Goal: Communication & Community: Answer question/provide support

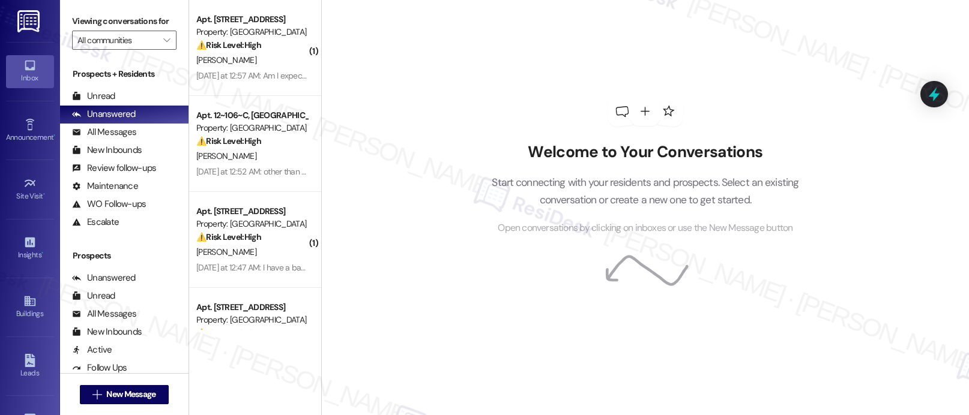
scroll to position [102, 0]
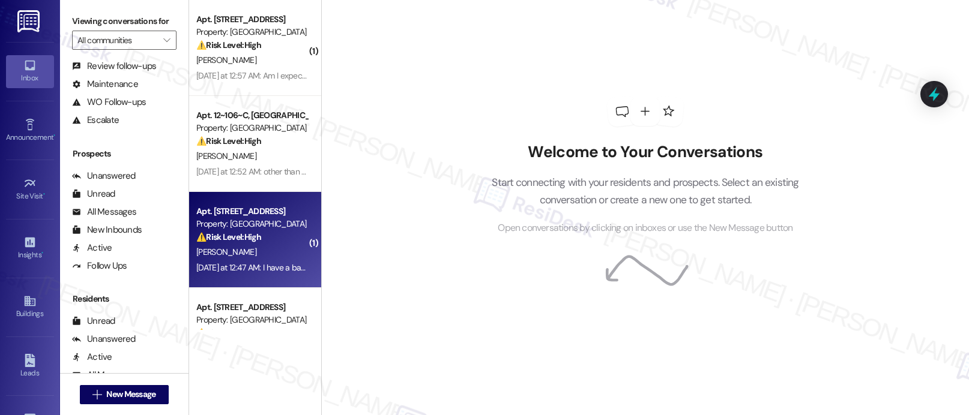
click at [260, 247] on div "[PERSON_NAME]" at bounding box center [251, 252] width 113 height 15
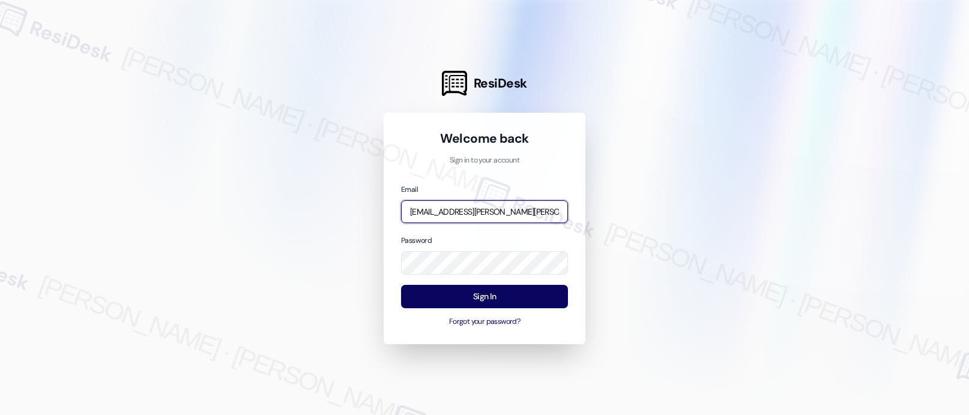
click at [525, 209] on input "[EMAIL_ADDRESS][PERSON_NAME][PERSON_NAME][PERSON_NAME][DOMAIN_NAME]" at bounding box center [484, 212] width 167 height 23
type input "automated-surveys-asset_living-resen.two@asset_[DOMAIN_NAME]"
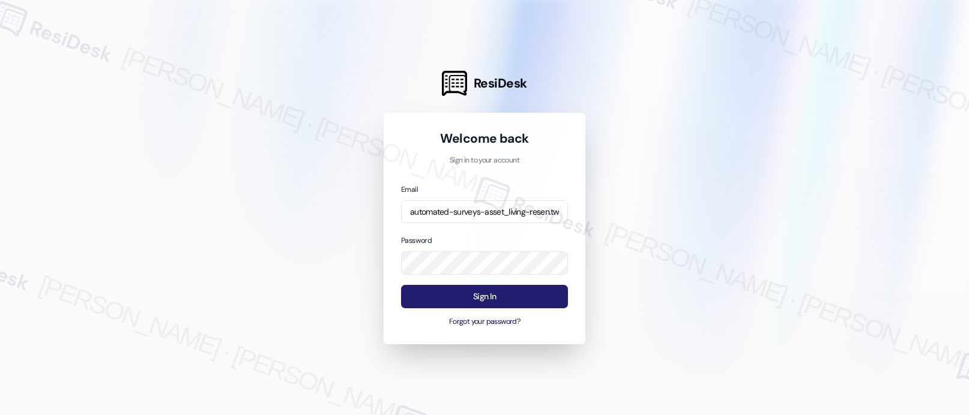
click at [496, 298] on button "Sign In" at bounding box center [484, 296] width 167 height 23
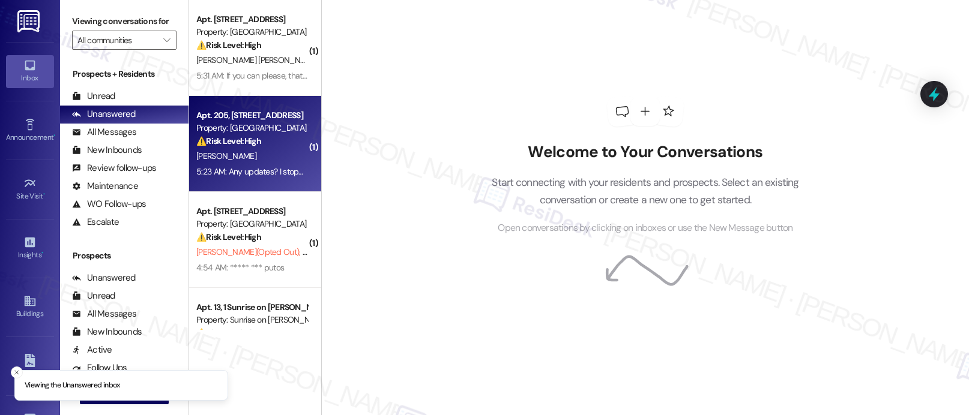
click at [251, 149] on div "[PERSON_NAME]" at bounding box center [251, 156] width 113 height 15
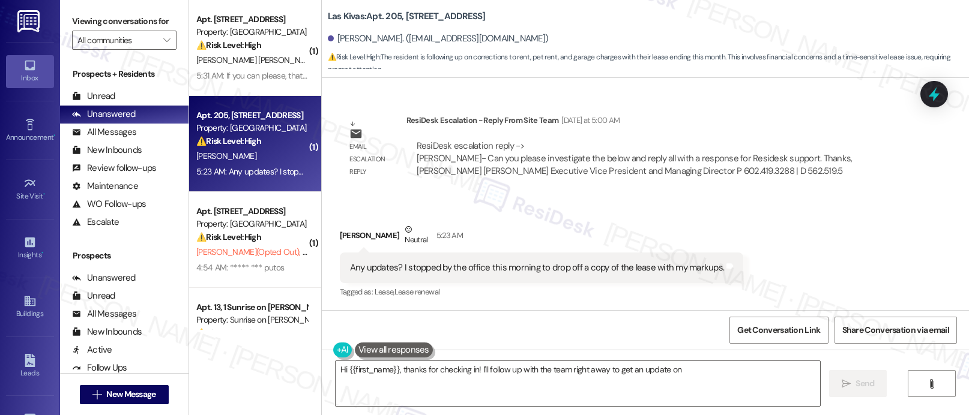
scroll to position [1263, 0]
type textarea "Hi {{first_name}}, thanks for checking in! I'll follow up with the team right a…"
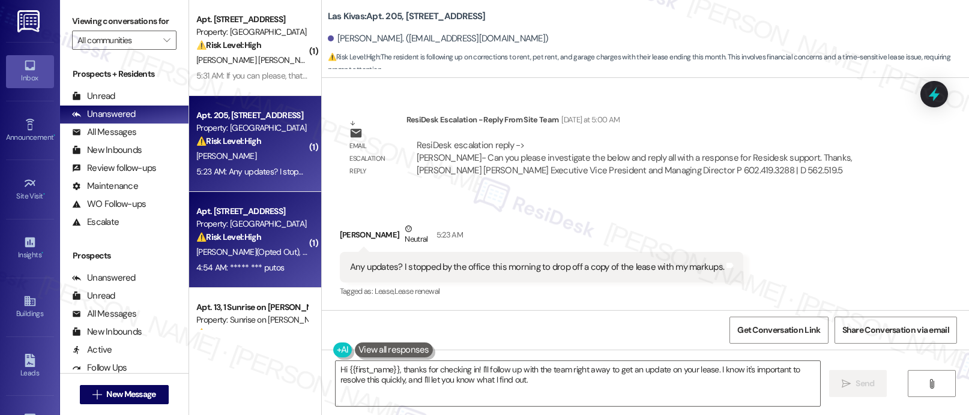
click at [266, 248] on span "[PERSON_NAME] (Opted Out)" at bounding box center [249, 252] width 106 height 11
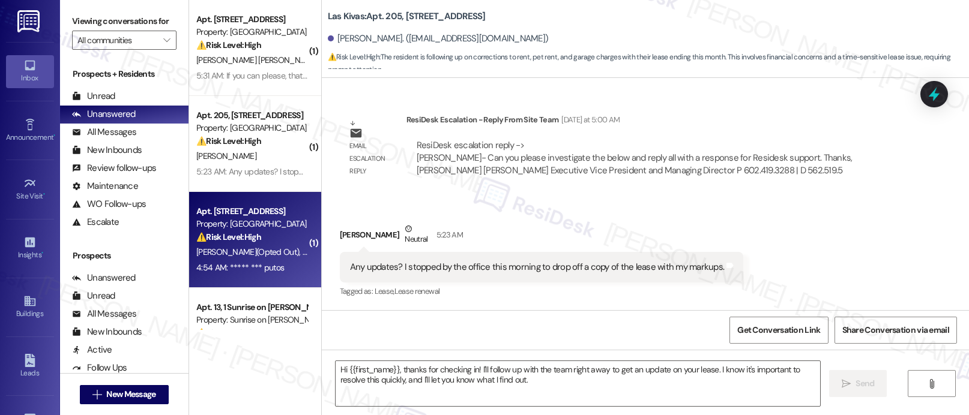
type textarea "Fetching suggested responses. Please feel free to read through the conversation…"
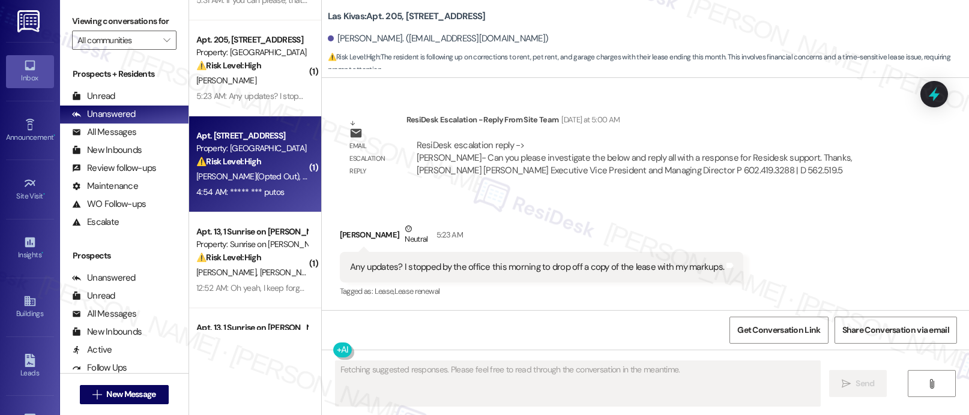
scroll to position [88, 0]
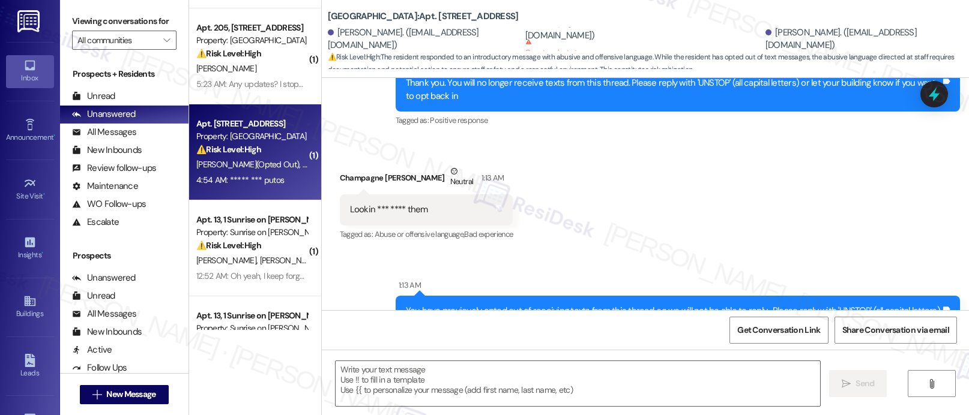
type textarea "Fetching suggested responses. Please feel free to read through the conversation…"
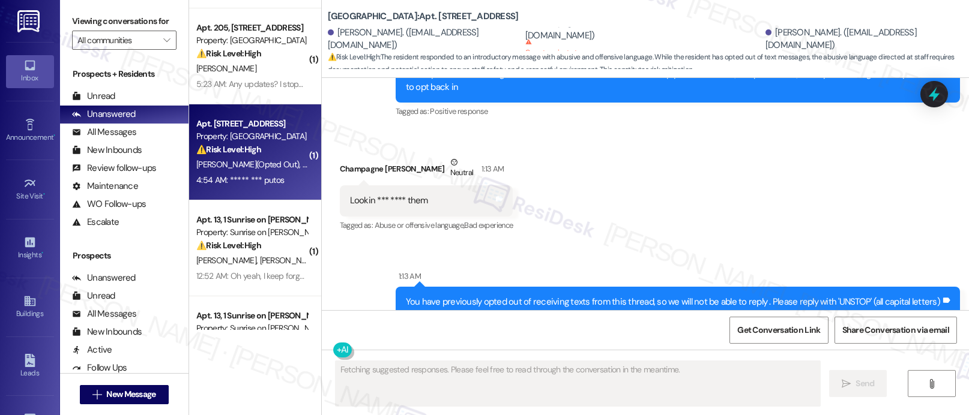
scroll to position [400, 0]
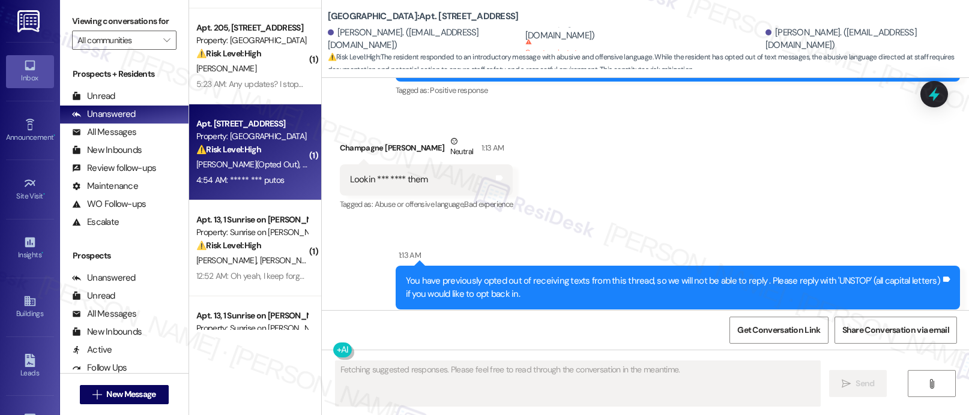
click at [619, 207] on div "Received via SMS Champagne [PERSON_NAME] Neutral 1:13 AM Lookin *** **** them T…" at bounding box center [645, 165] width 647 height 114
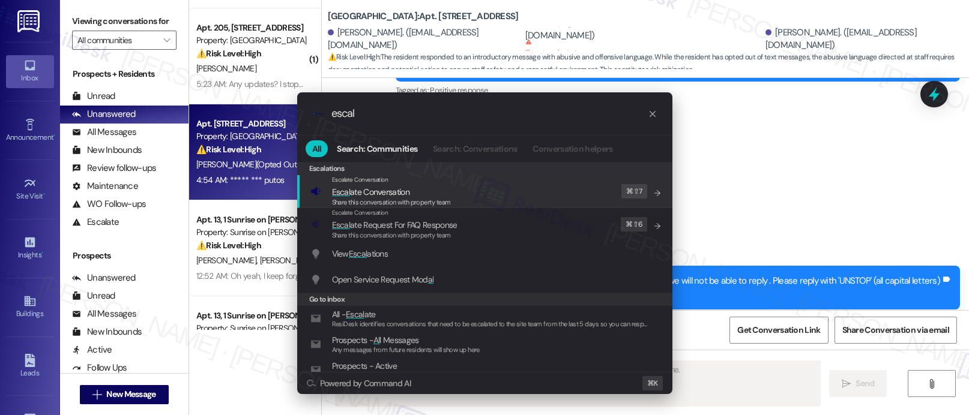
type input "escal"
click at [395, 193] on span "Escal ate Conversation" at bounding box center [370, 192] width 77 height 11
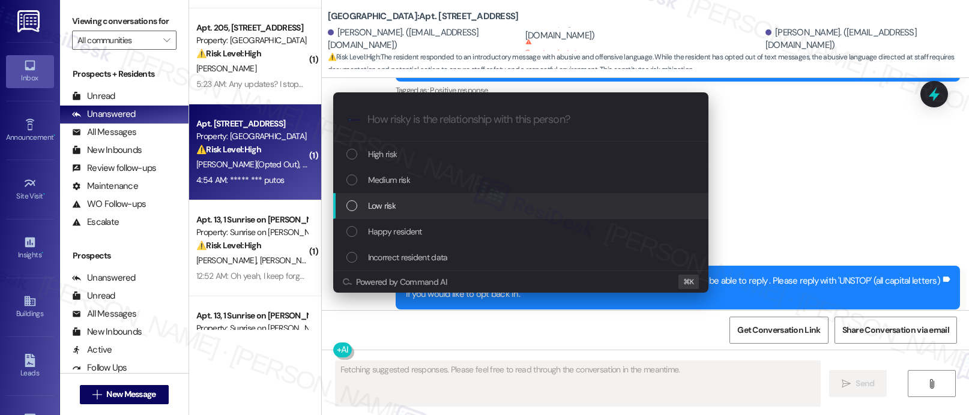
click at [353, 204] on div "List of options" at bounding box center [351, 206] width 11 height 11
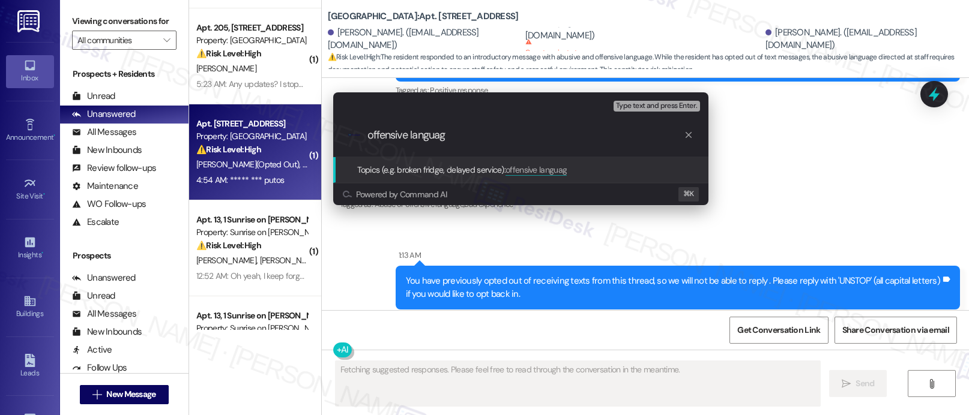
type input "offensive language"
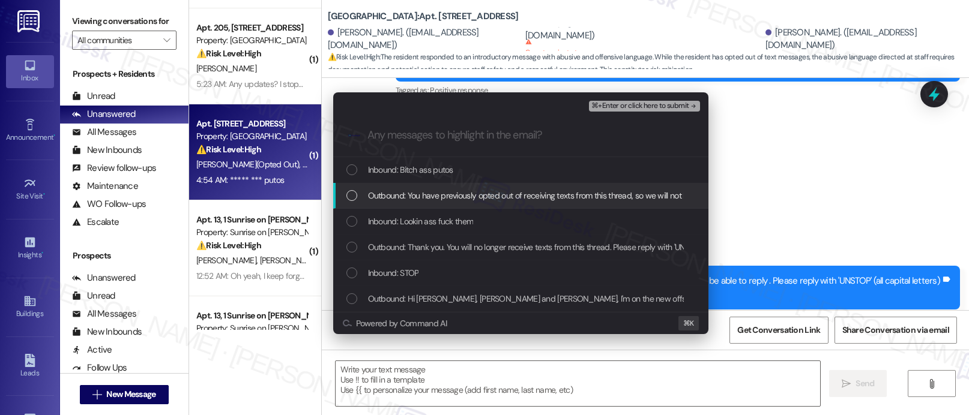
click at [749, 196] on div "Escalate Conversation Low risk offensive language Any messages to highlight in …" at bounding box center [484, 207] width 969 height 415
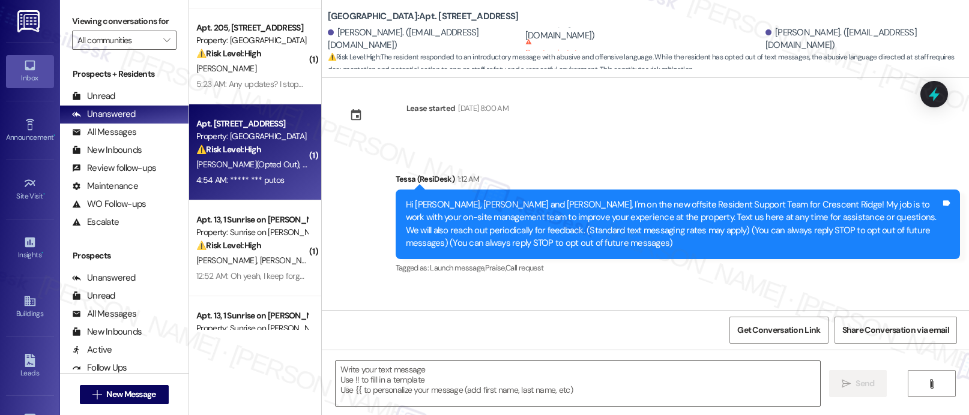
scroll to position [0, 0]
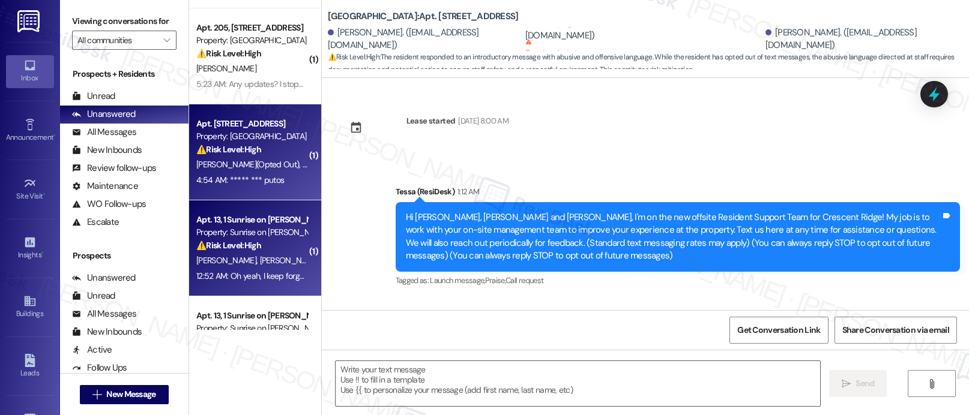
click at [264, 252] on div "⚠️ Risk Level: High The resident reports that the dryer has no power and the si…" at bounding box center [251, 246] width 111 height 13
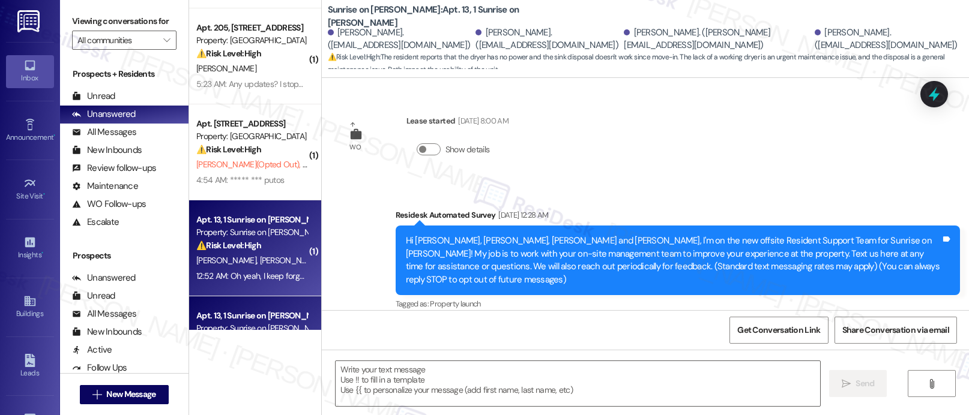
scroll to position [2894, 0]
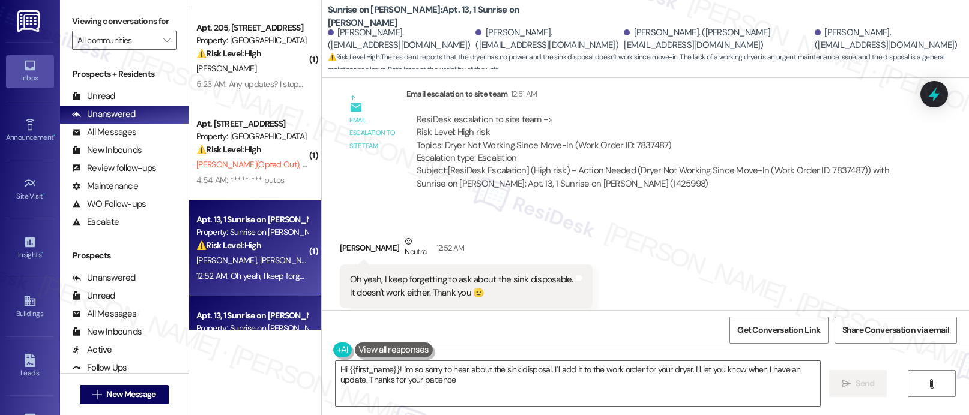
type textarea "Hi {{first_name}}! I'm so sorry to hear about the sink disposal. I'll add it to…"
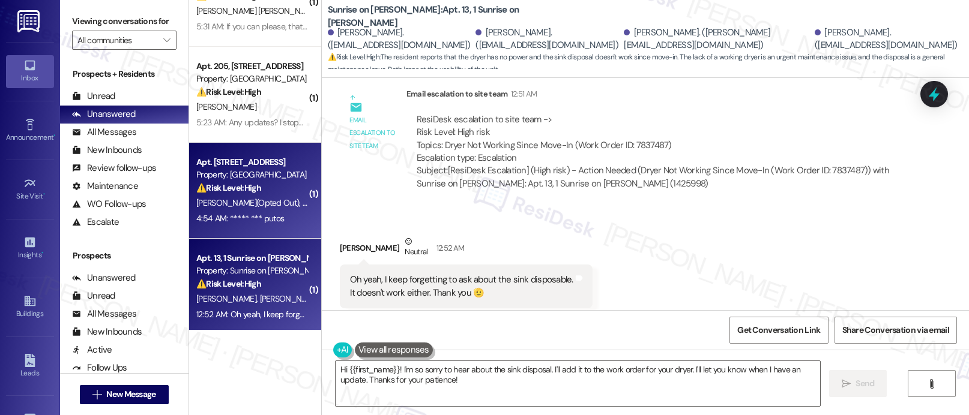
scroll to position [0, 0]
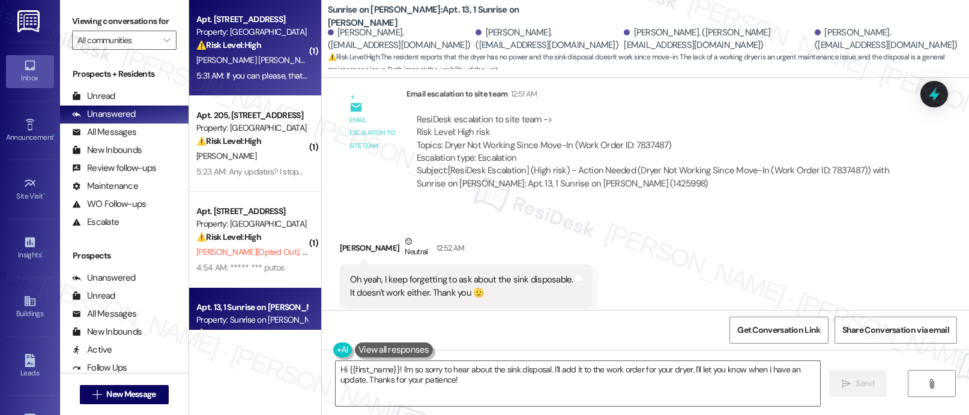
click at [262, 60] on span "[PERSON_NAME] [PERSON_NAME]" at bounding box center [257, 60] width 122 height 11
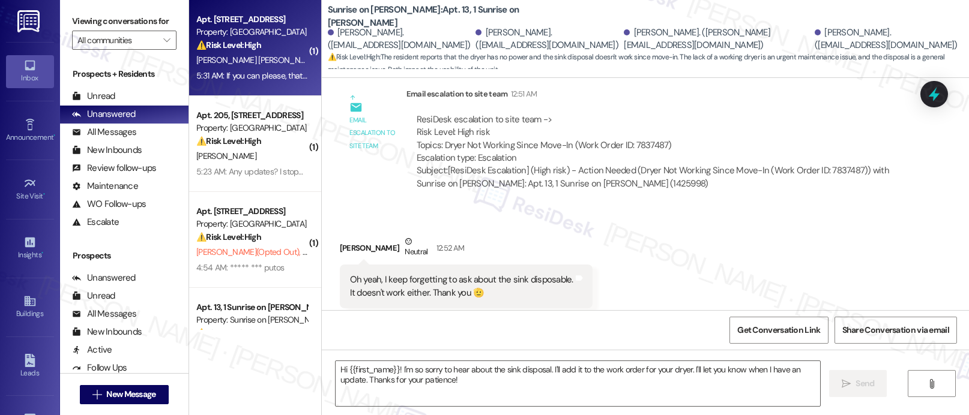
type textarea "Fetching suggested responses. Please feel free to read through the conversation…"
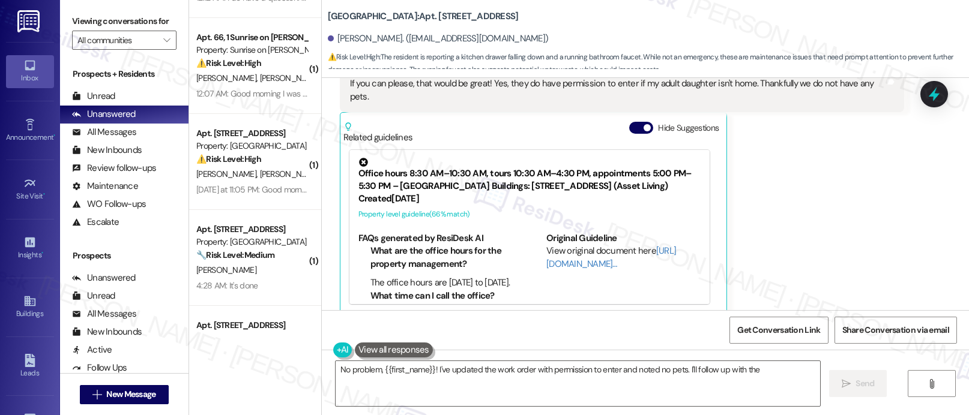
scroll to position [660, 0]
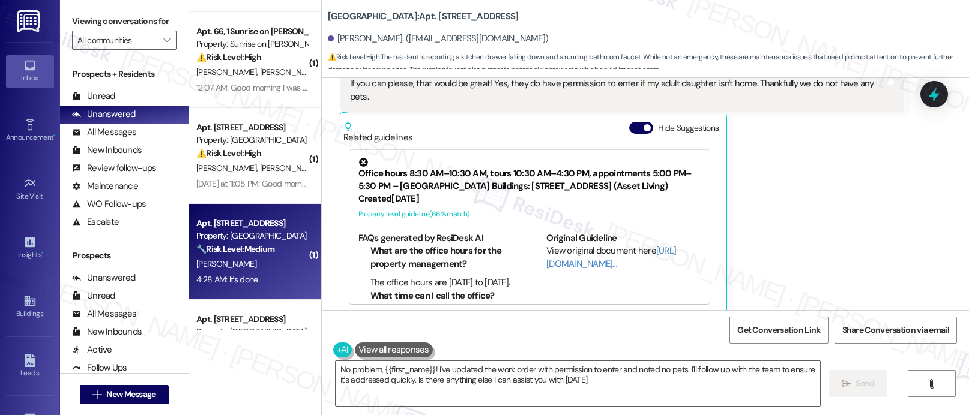
type textarea "No problem, {{first_name}}! I've updated the work order with permission to ente…"
click at [231, 273] on div "4:28 AM: It's done 4:28 AM: It's done" at bounding box center [251, 280] width 113 height 15
type textarea "Fetching suggested responses. Please feel free to read through the conversation…"
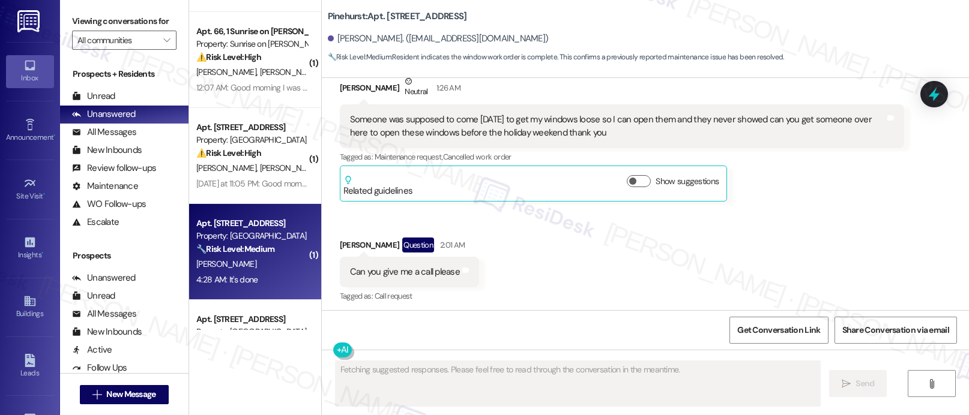
scroll to position [3001, 0]
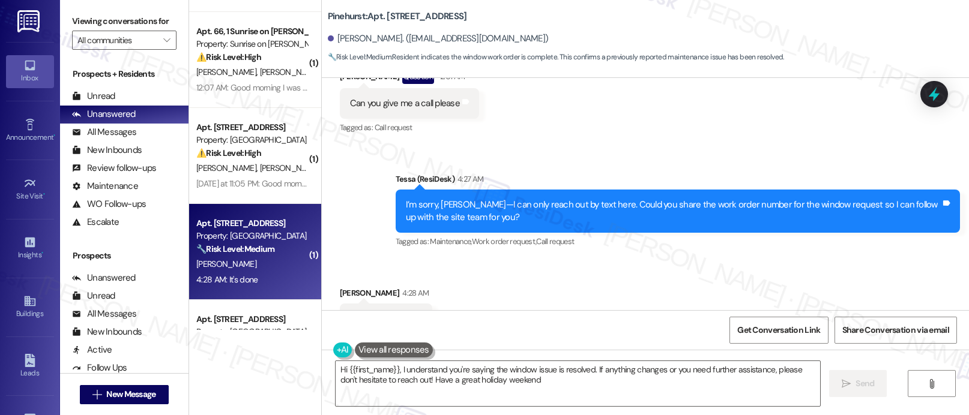
type textarea "Hi {{first_name}}, I understand you're saying the window issue is resolved. If …"
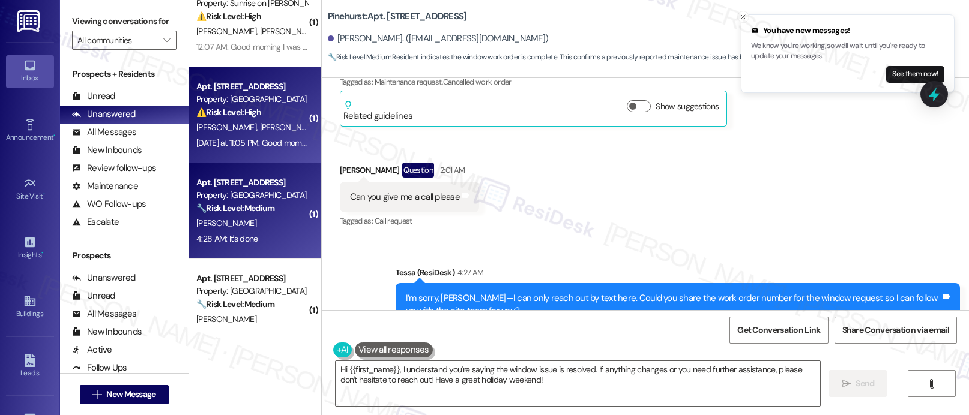
scroll to position [880, 0]
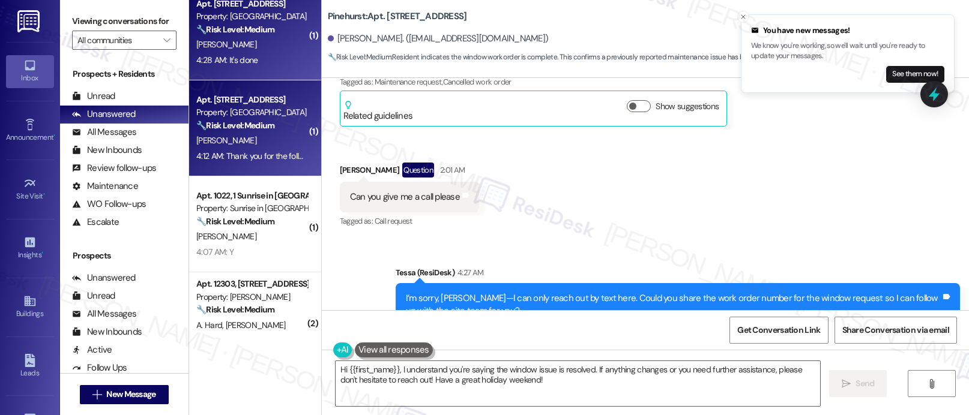
click at [267, 133] on div "[PERSON_NAME]" at bounding box center [251, 140] width 113 height 15
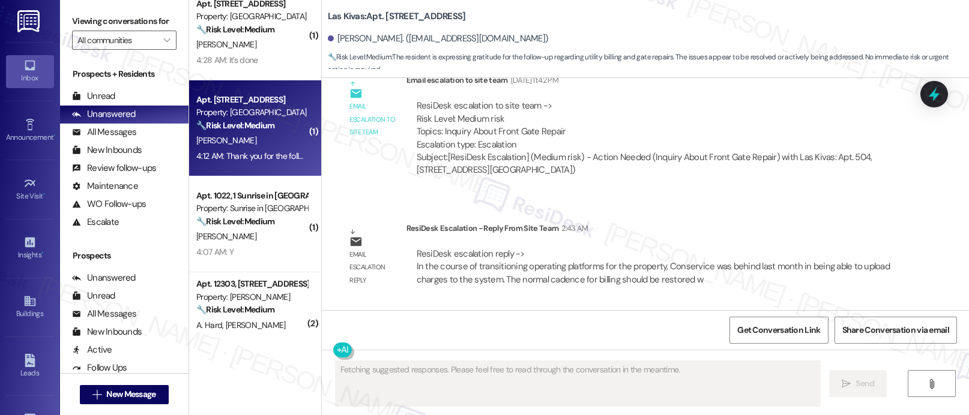
scroll to position [1749, 0]
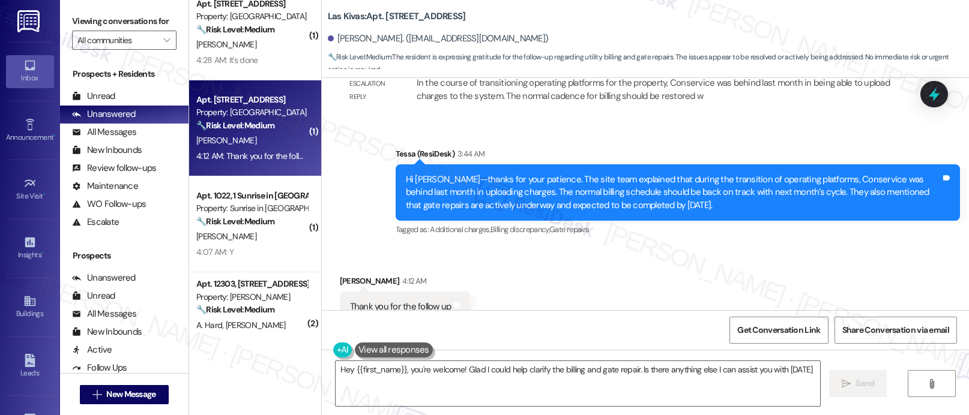
type textarea "Hey {{first_name}}, you're welcome! Glad I could help clarify the billing and g…"
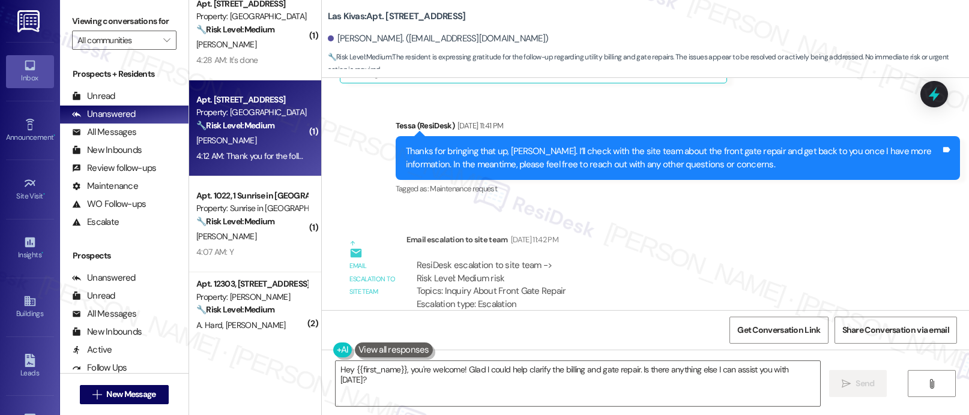
scroll to position [1282, 0]
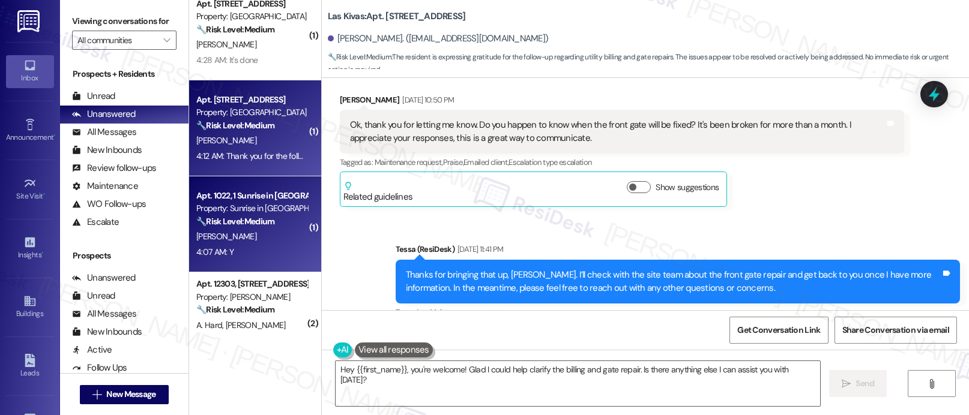
click at [229, 259] on div "4:07 AM: Y 4:07 AM: Y" at bounding box center [251, 252] width 113 height 15
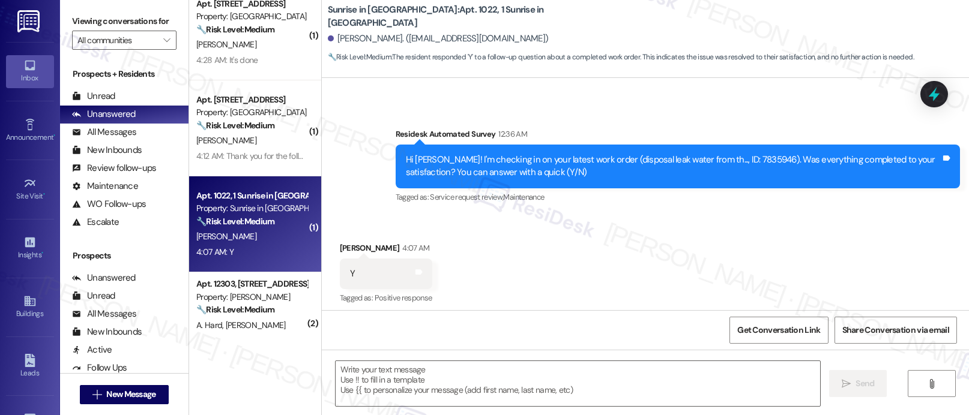
type textarea "Fetching suggested responses. Please feel free to read through the conversation…"
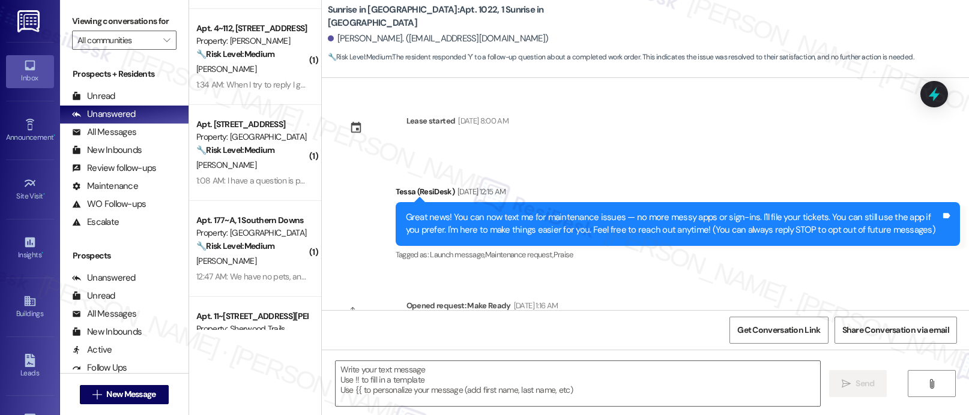
scroll to position [1887, 0]
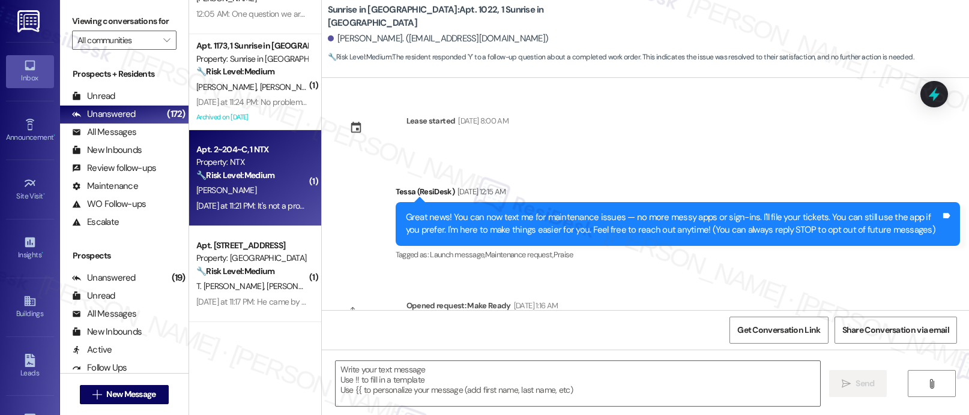
click at [238, 191] on div "[PERSON_NAME]" at bounding box center [251, 190] width 113 height 15
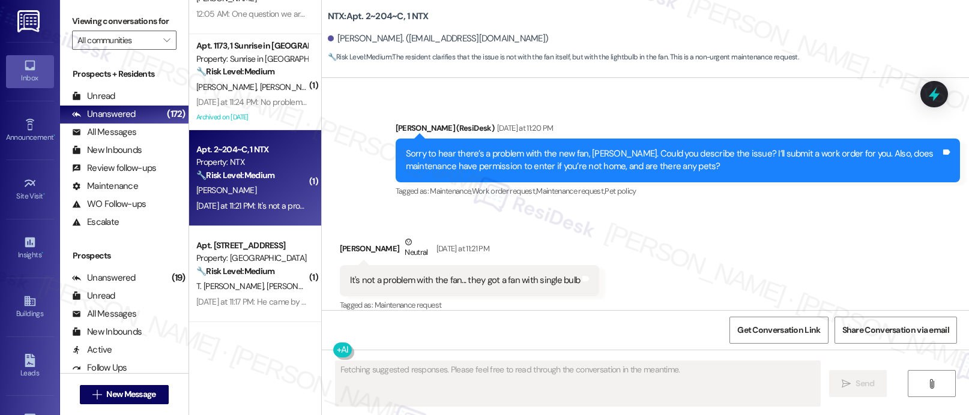
scroll to position [3062, 0]
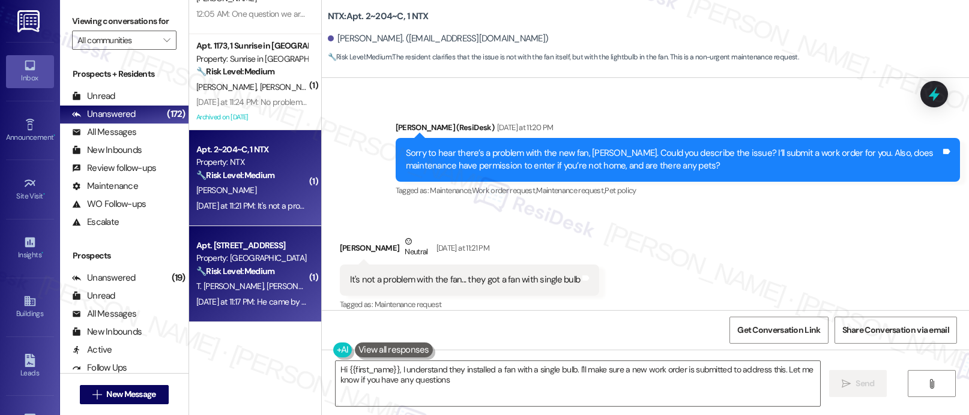
type textarea "Hi {{first_name}}, I understand they installed a fan with a single bulb. I'll m…"
click at [216, 234] on div "Apt. [STREET_ADDRESS] Property: Pinehurst 🔧 Risk Level: Medium The resident rep…" at bounding box center [255, 274] width 132 height 96
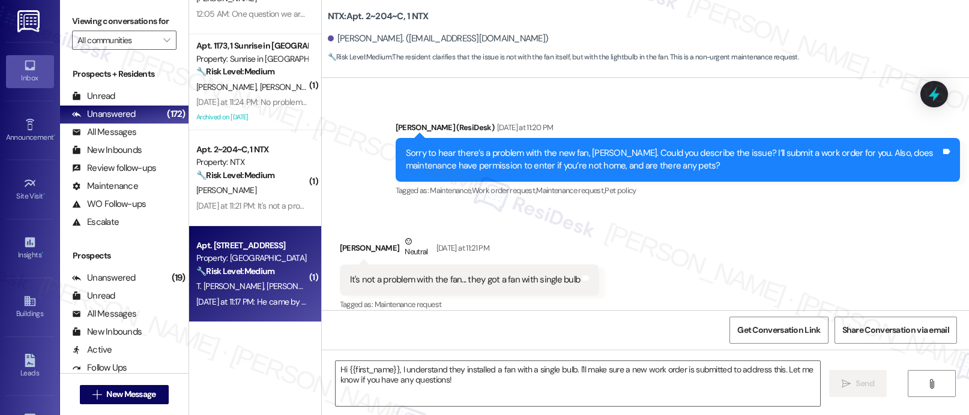
type textarea "Fetching suggested responses. Please feel free to read through the conversation…"
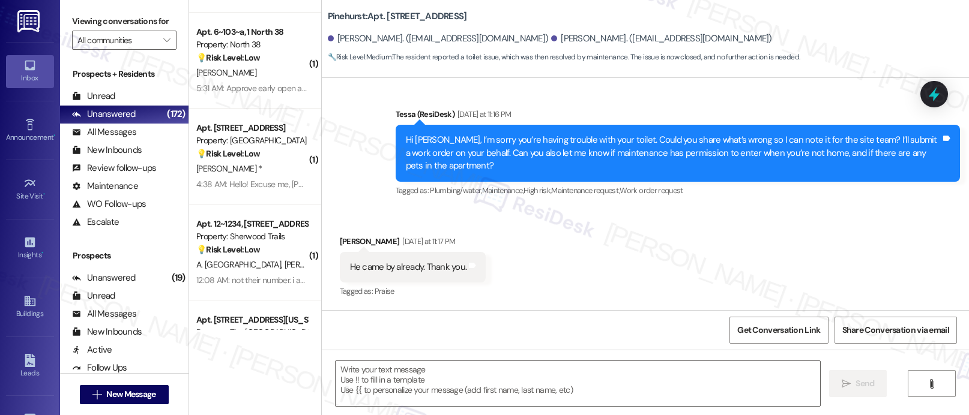
scroll to position [2297, 0]
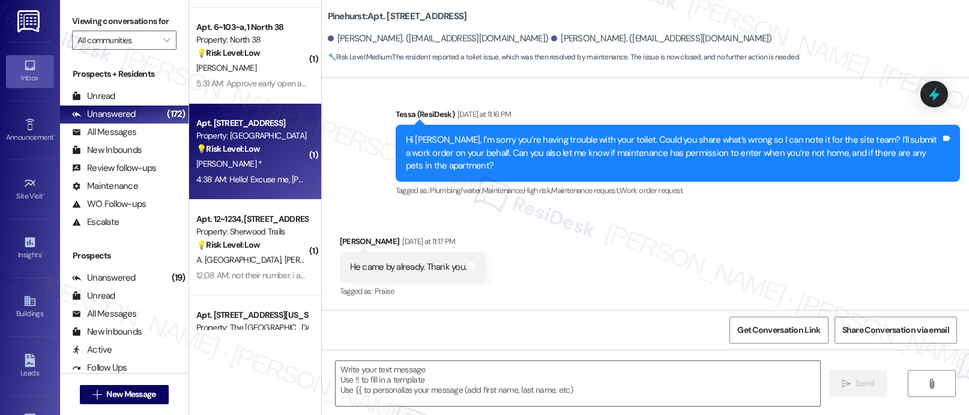
click at [291, 178] on div "4:38 AM: Hello! Excuse me, [PERSON_NAME], I was just curious: Are you a live pe…" at bounding box center [353, 179] width 315 height 11
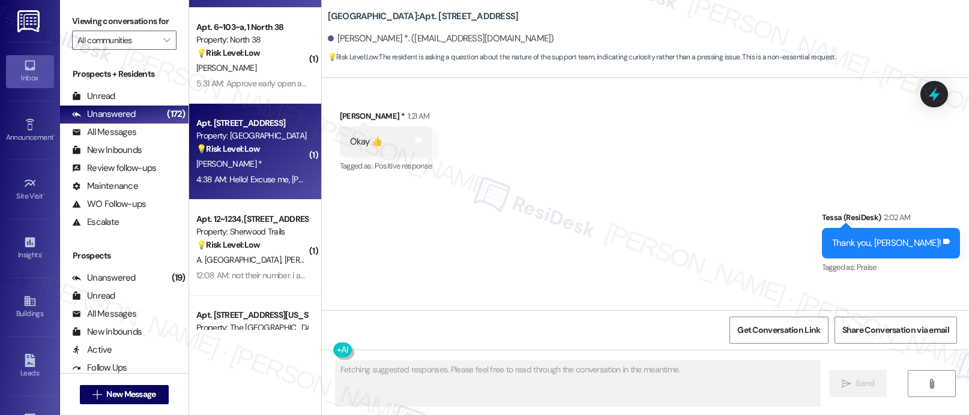
scroll to position [277, 0]
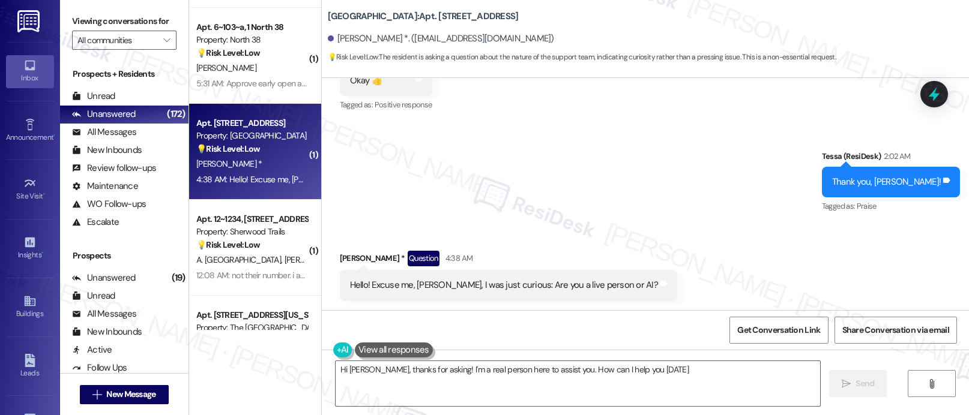
type textarea "Hi [PERSON_NAME], thanks for asking! I'm a real person here to assist you. How …"
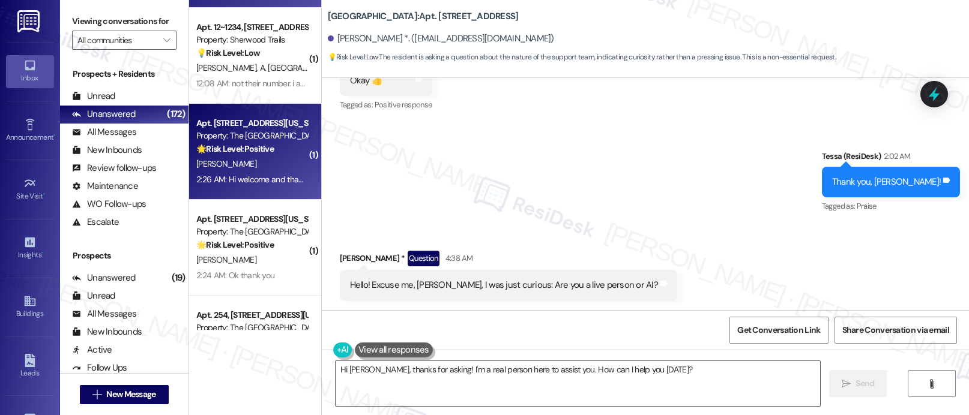
click at [236, 172] on div "[PERSON_NAME]" at bounding box center [251, 164] width 113 height 15
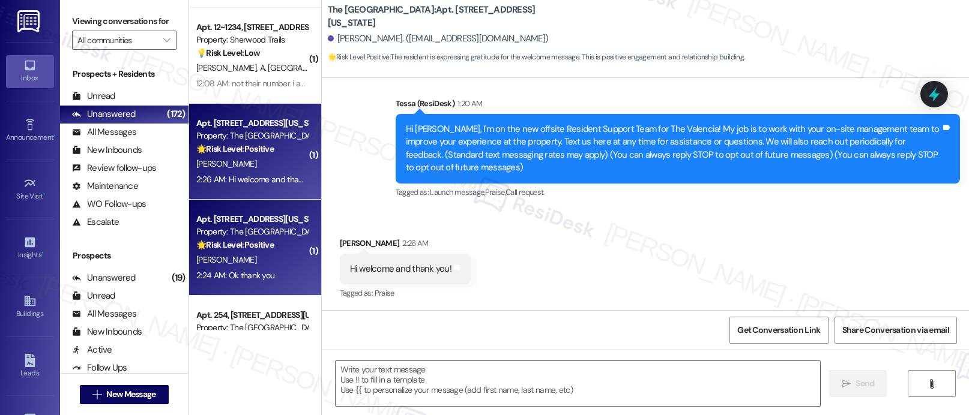
scroll to position [89, 0]
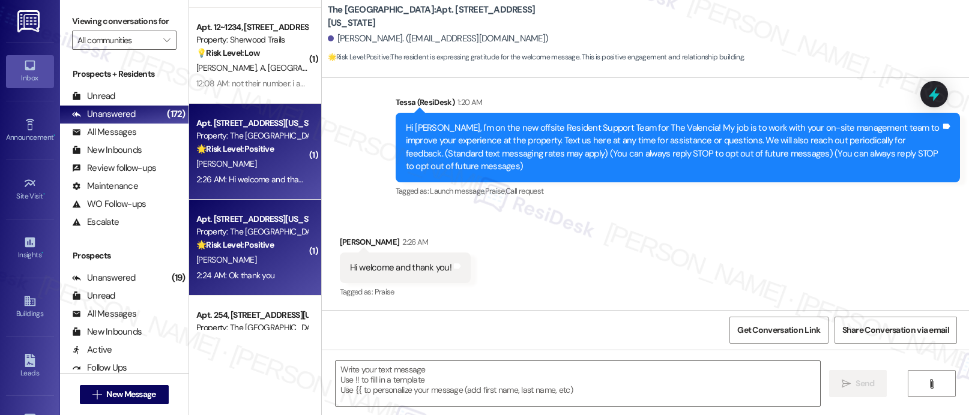
type textarea "Fetching suggested responses. Please feel free to read through the conversation…"
click at [252, 271] on div "2:24 AM: Ok thank you 2:24 AM: Ok thank you" at bounding box center [235, 275] width 78 height 11
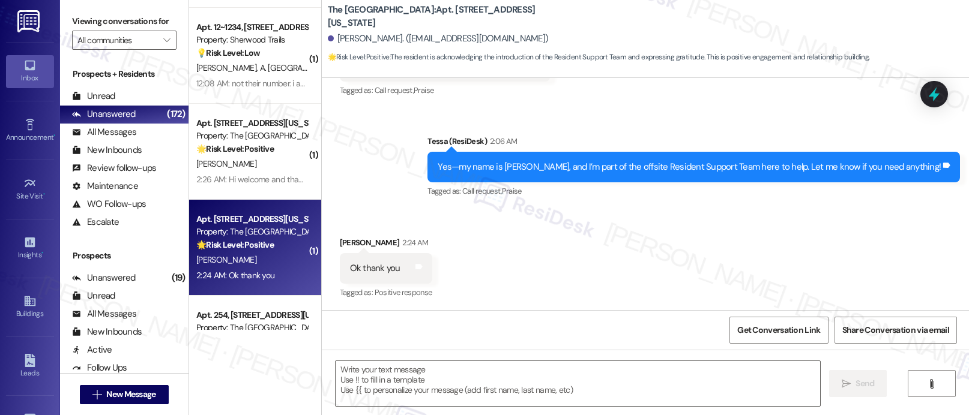
scroll to position [305, 0]
type textarea "Fetching suggested responses. Please feel free to read through the conversation…"
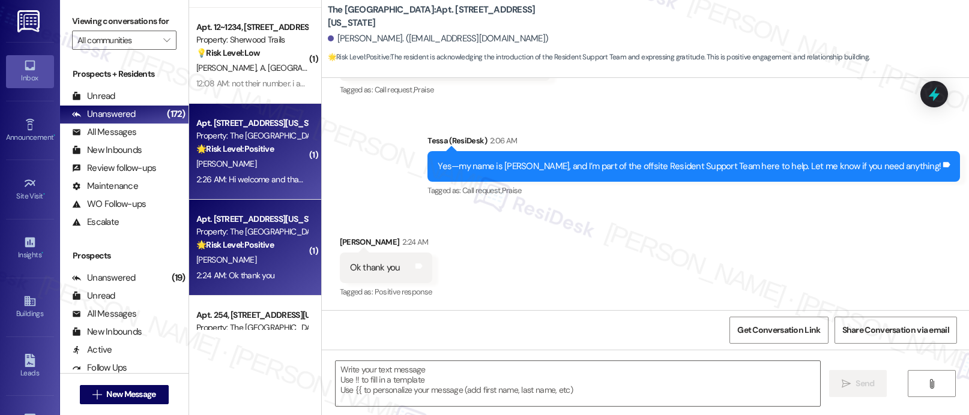
click at [214, 157] on div "[PERSON_NAME]" at bounding box center [251, 164] width 113 height 15
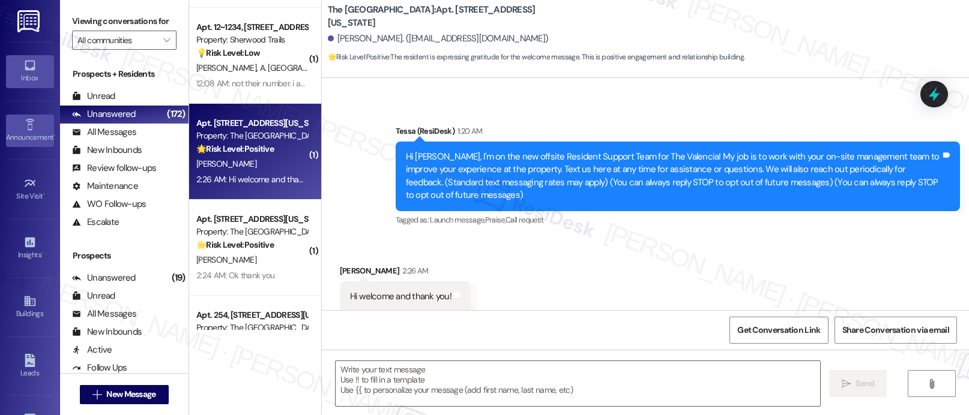
scroll to position [89, 0]
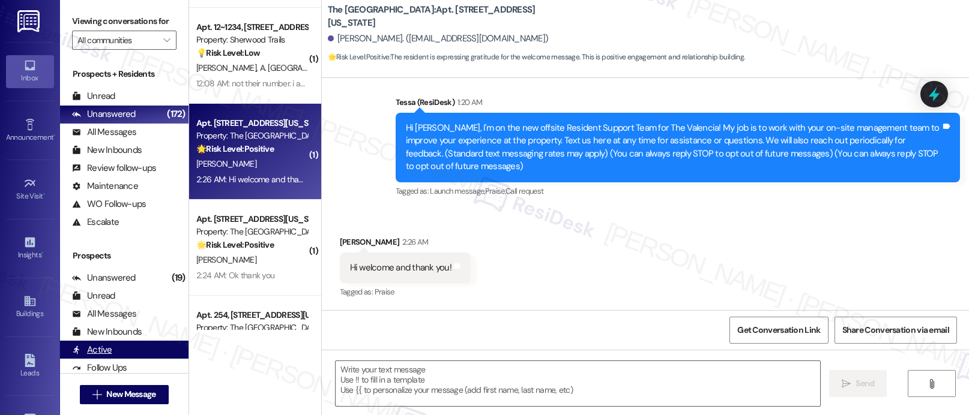
type textarea "Fetching suggested responses. Please feel free to read through the conversation…"
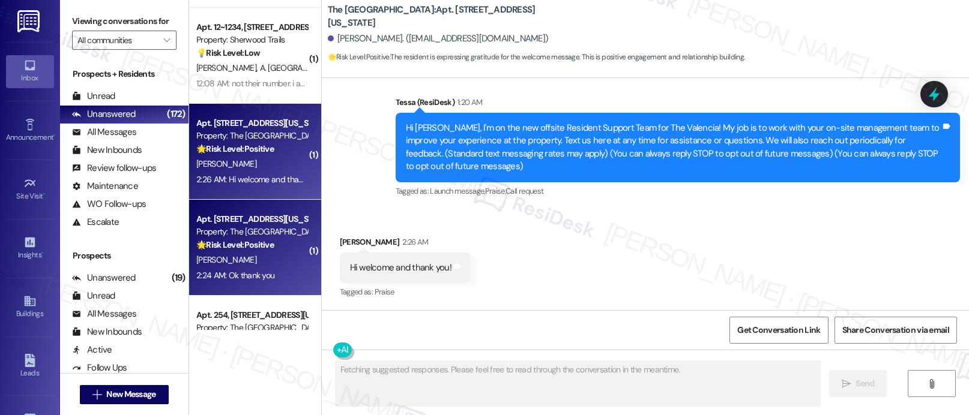
click at [225, 262] on div "[PERSON_NAME]" at bounding box center [251, 260] width 113 height 15
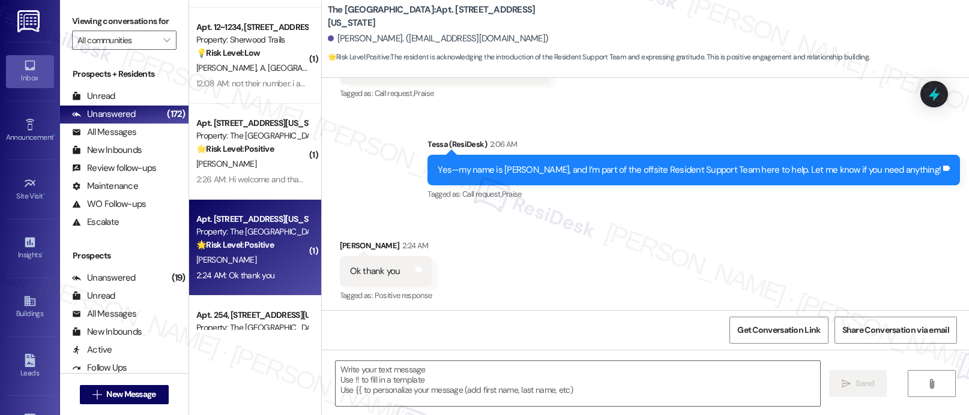
scroll to position [305, 0]
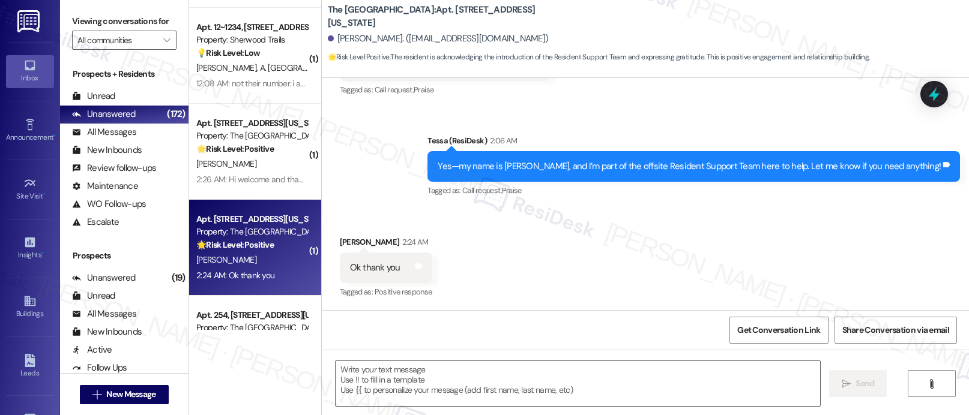
type textarea "Fetching suggested responses. Please feel free to read through the conversation…"
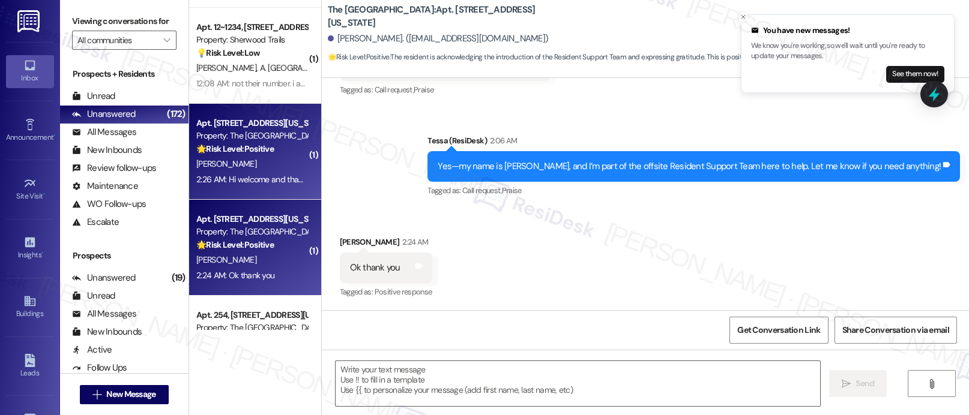
click at [235, 167] on div "[PERSON_NAME]" at bounding box center [251, 164] width 113 height 15
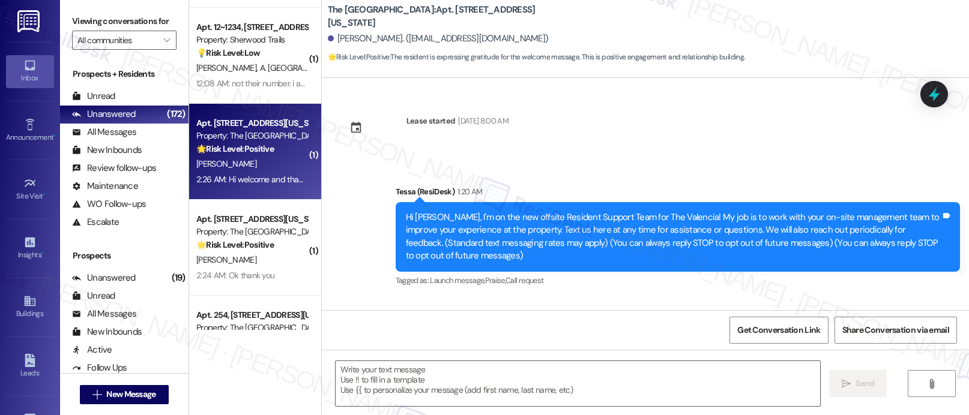
scroll to position [89, 0]
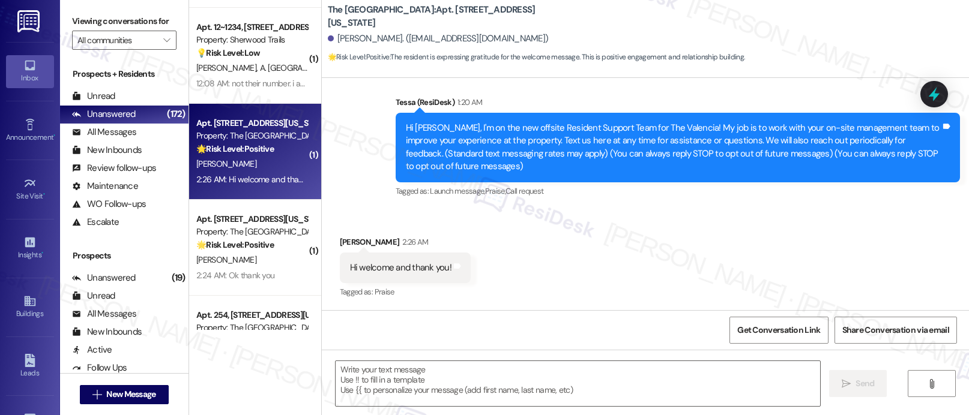
type textarea "Fetching suggested responses. Please feel free to read through the conversation…"
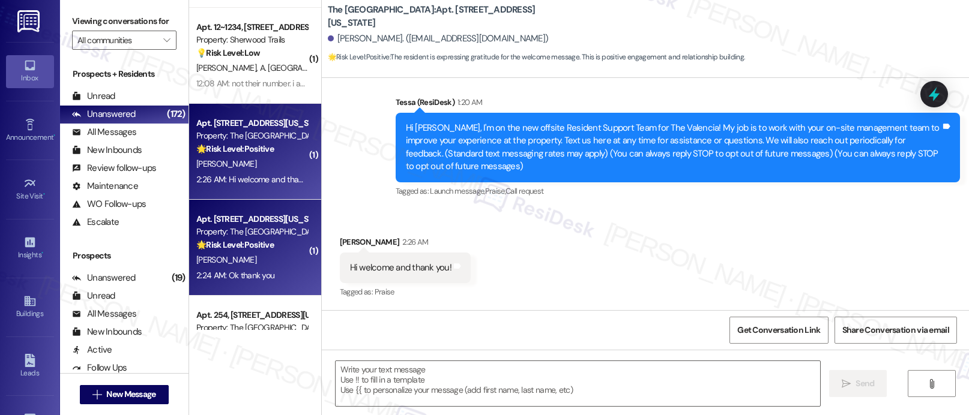
click at [216, 274] on div "2:24 AM: Ok thank you 2:24 AM: Ok thank you" at bounding box center [235, 275] width 78 height 11
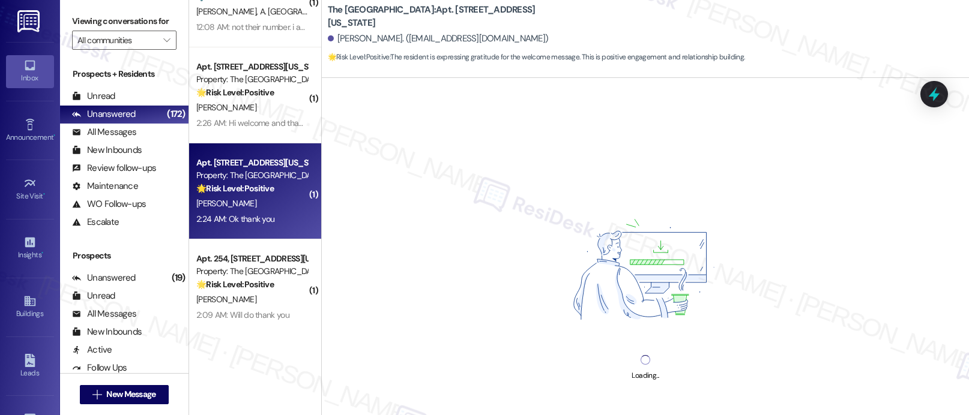
scroll to position [2416, 0]
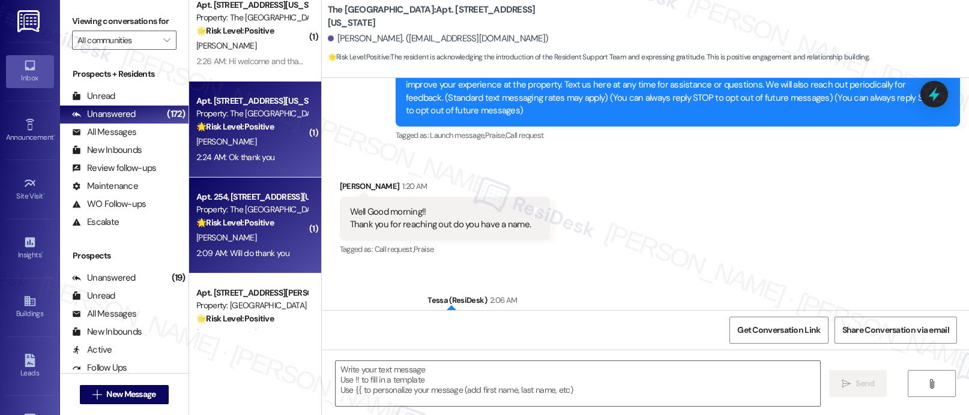
click at [253, 240] on div "[PERSON_NAME]" at bounding box center [251, 238] width 113 height 15
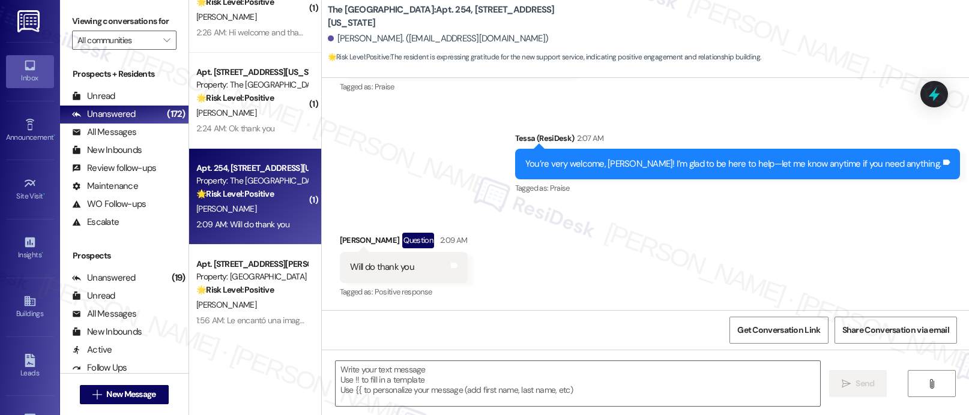
scroll to position [2645, 0]
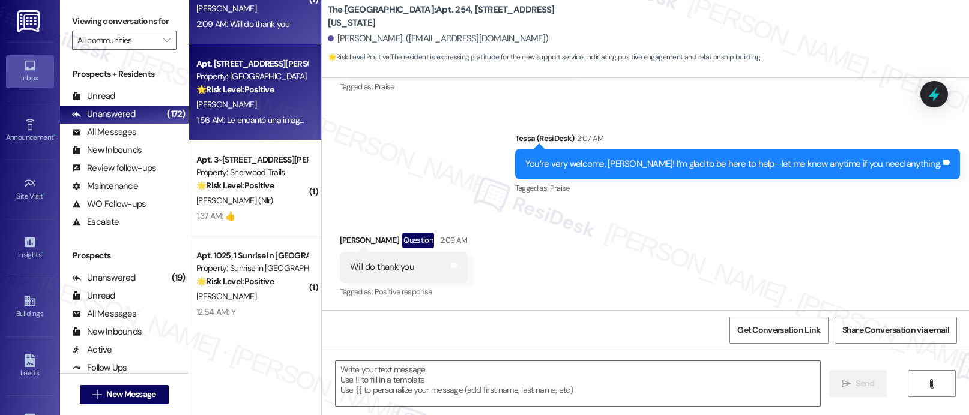
click at [268, 126] on div "1:56 AM: Le encantó una imagen 1:56 AM: Le encantó una imagen" at bounding box center [251, 120] width 113 height 15
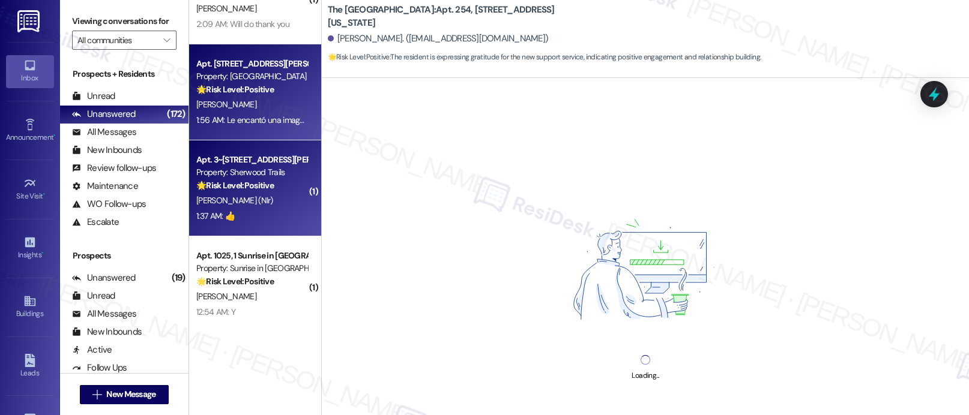
click at [249, 192] on div "🌟 Risk Level: Positive The resident responded positively to the introductory me…" at bounding box center [251, 185] width 111 height 13
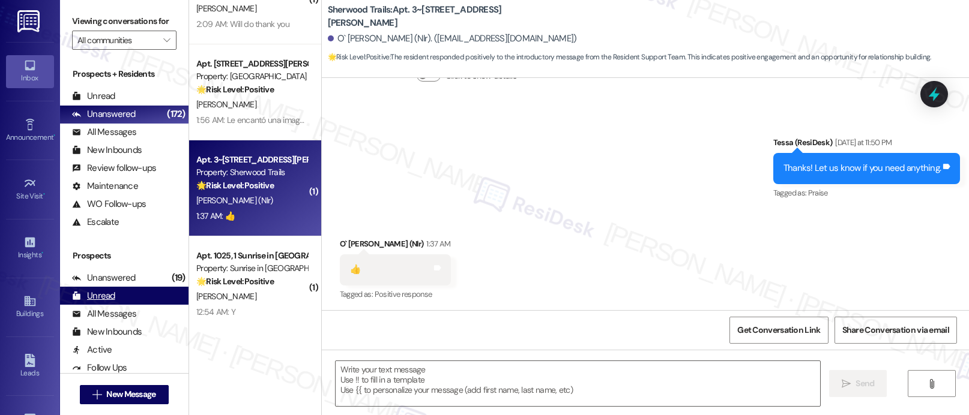
scroll to position [402, 0]
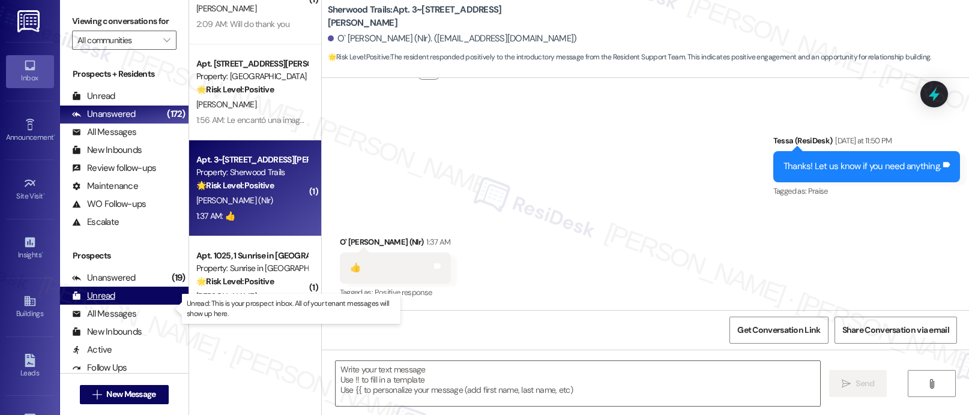
type textarea "Fetching suggested responses. Please feel free to read through the conversation…"
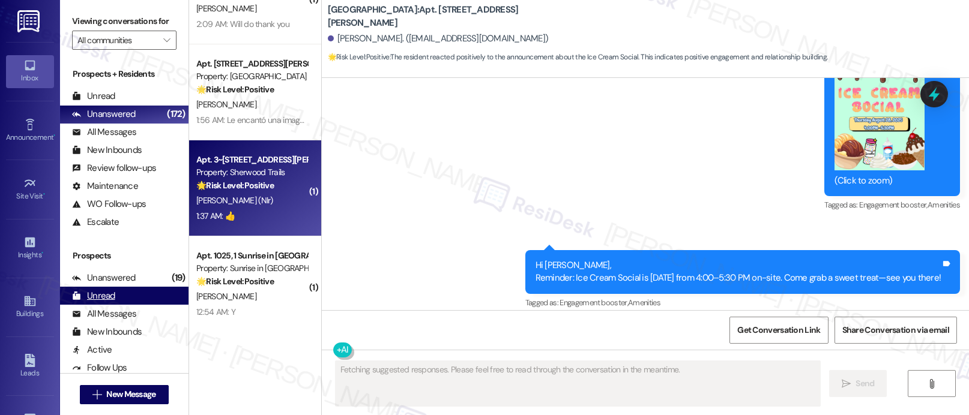
scroll to position [1051, 0]
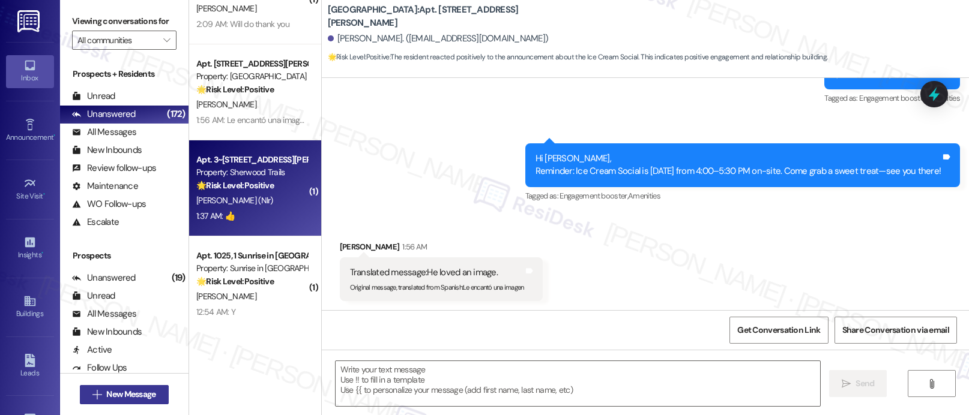
click at [98, 399] on span " New Message" at bounding box center [124, 394] width 68 height 13
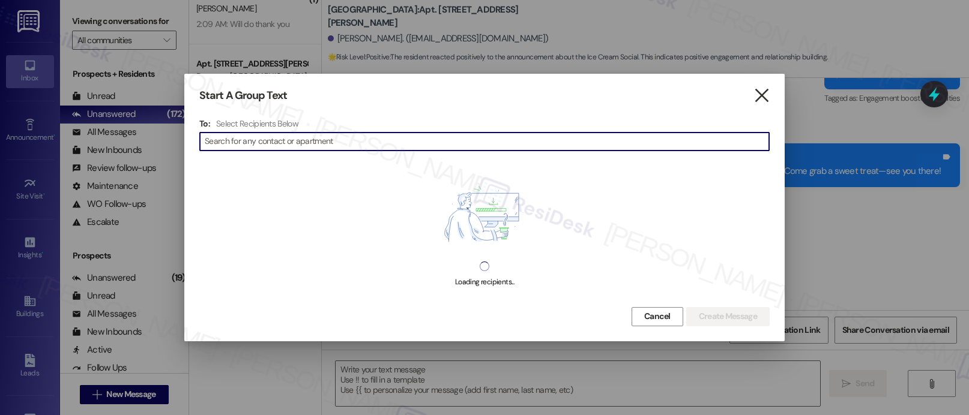
click at [754, 94] on icon "" at bounding box center [761, 95] width 16 height 13
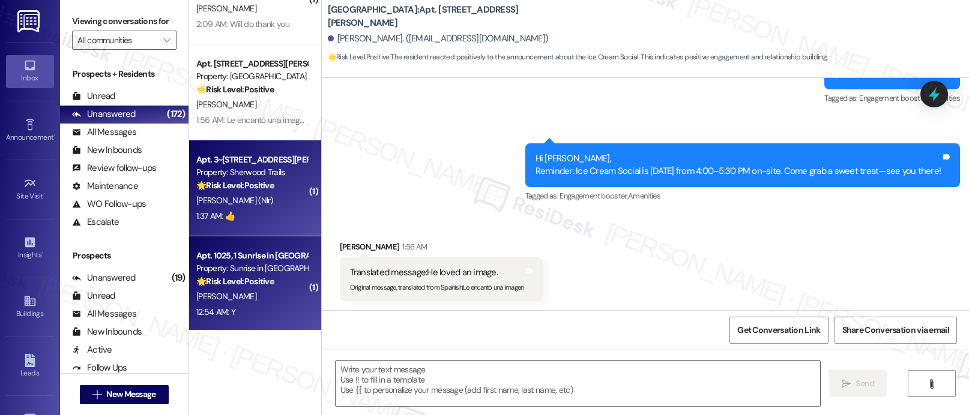
click at [229, 280] on strong "🌟 Risk Level: Positive" at bounding box center [234, 281] width 77 height 11
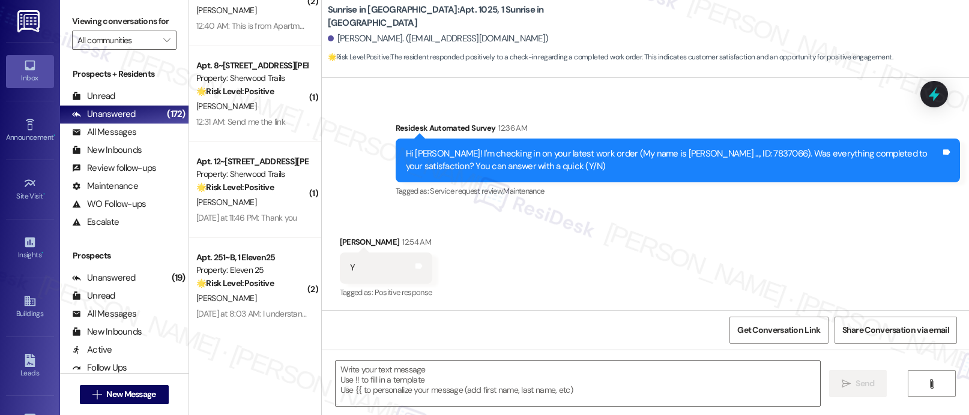
scroll to position [3031, 0]
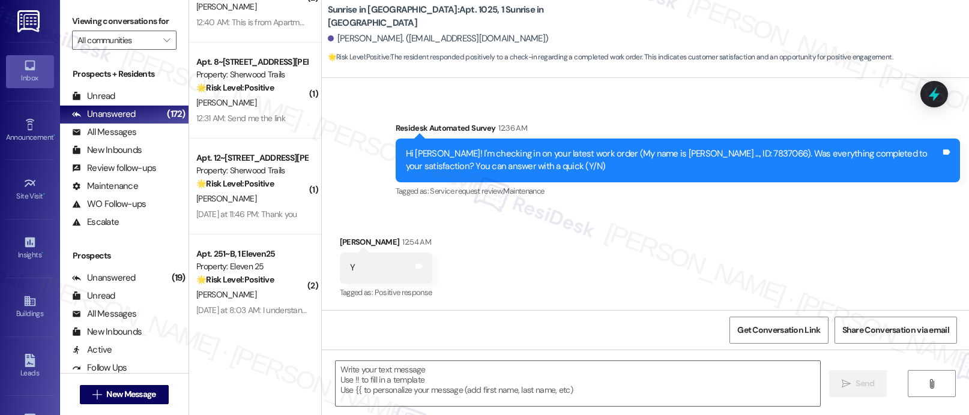
click at [396, 176] on div "Hi [PERSON_NAME]! I'm checking in on your latest work order (My name is [PERSON…" at bounding box center [678, 161] width 564 height 44
type textarea "Fetching suggested responses. Please feel free to read through the conversation…"
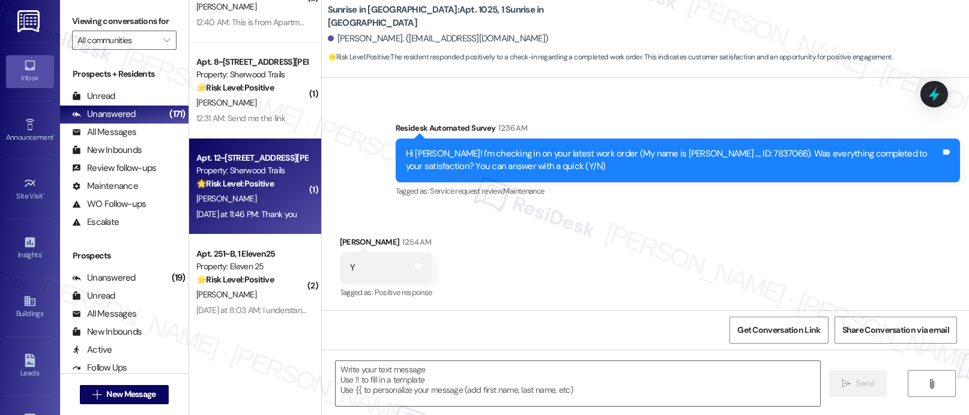
click at [237, 172] on div "Property: Sherwood Trails" at bounding box center [251, 170] width 111 height 13
click at [241, 135] on div "Apt. 8~812, [STREET_ADDRESS][PERSON_NAME] Property: Sherwood Trails 🌟 Risk Leve…" at bounding box center [255, 91] width 132 height 96
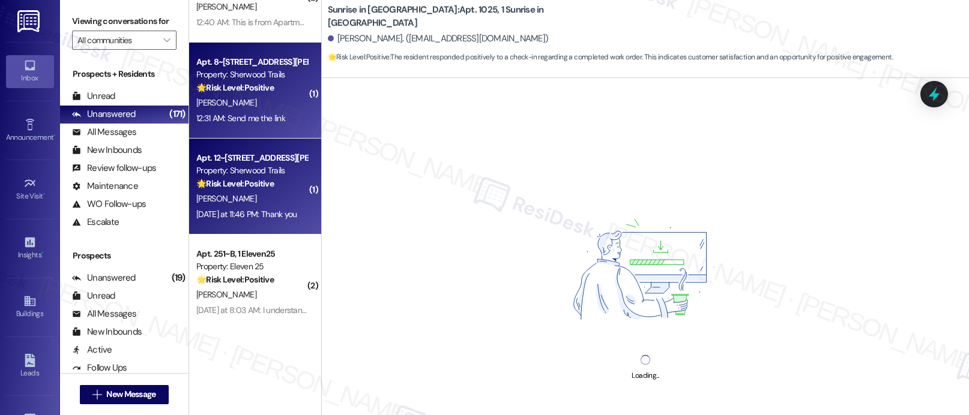
click at [248, 177] on div "Property: Sherwood Trails" at bounding box center [251, 170] width 111 height 13
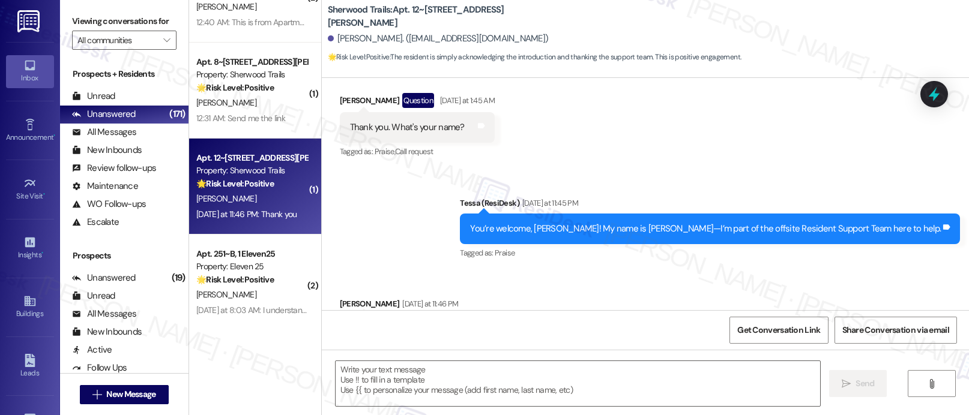
scroll to position [295, 0]
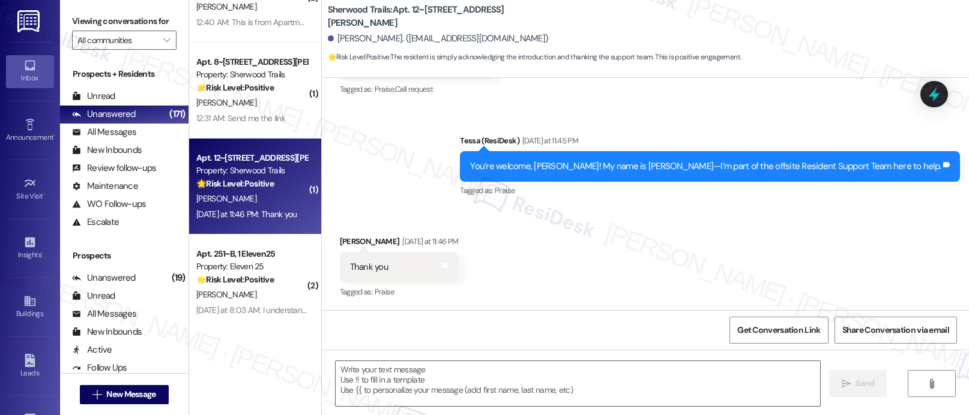
type textarea "Fetching suggested responses. Please feel free to read through the conversation…"
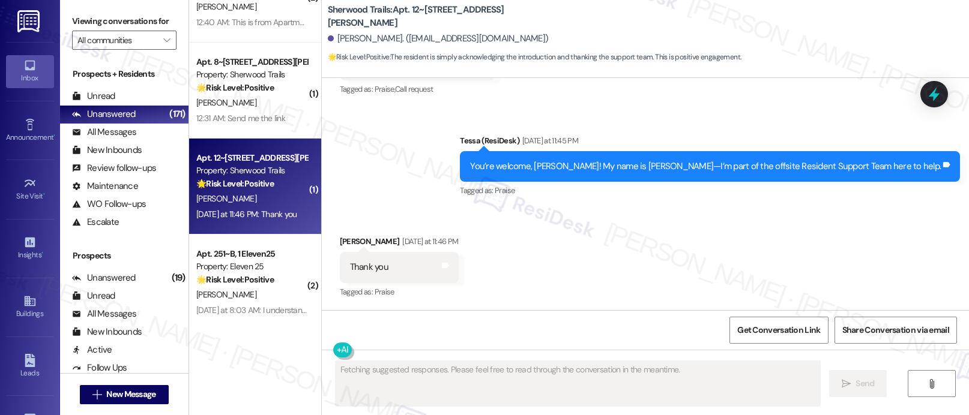
scroll to position [294, 0]
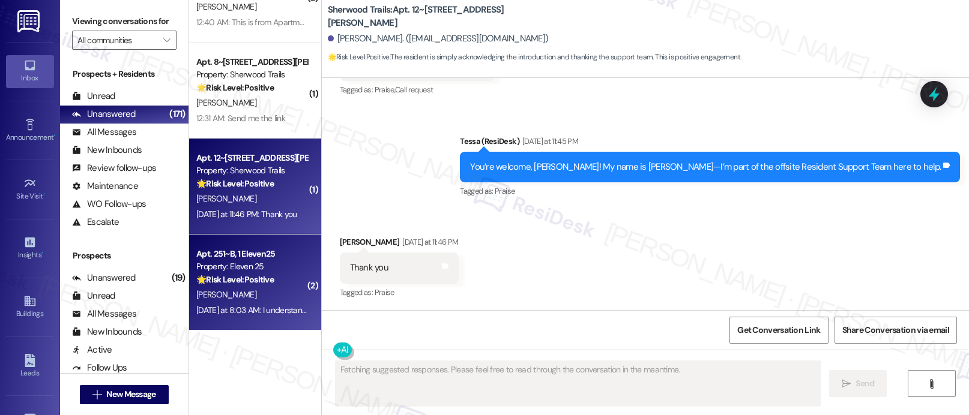
click at [231, 264] on div "Property: Eleven 25" at bounding box center [251, 267] width 111 height 13
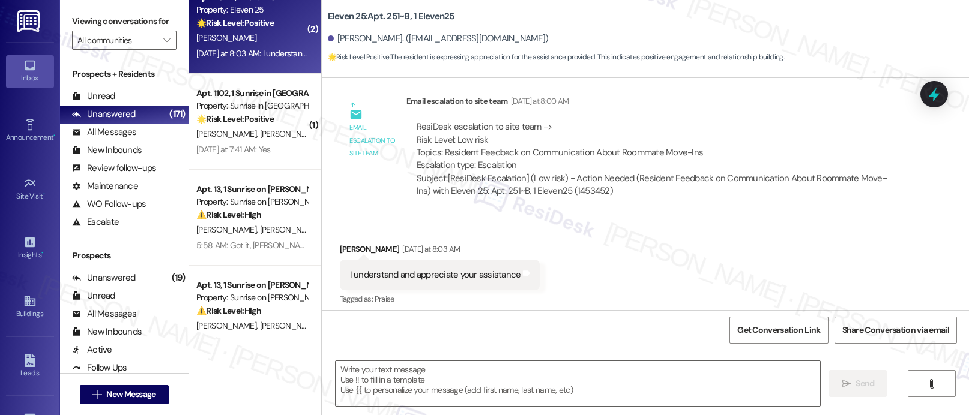
scroll to position [707, 0]
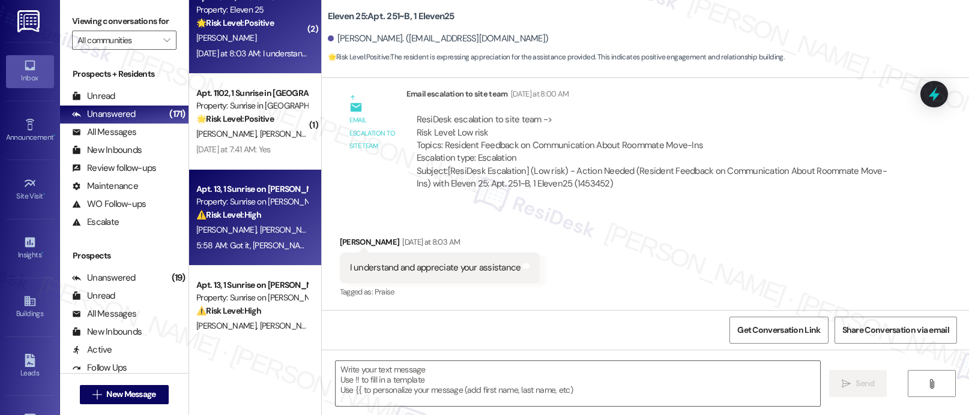
type textarea "Fetching suggested responses. Please feel free to read through the conversation…"
click at [281, 239] on div "5:58 AM: Got it, [PERSON_NAME]—thanks for letting me know. Could you describe w…" at bounding box center [251, 245] width 113 height 15
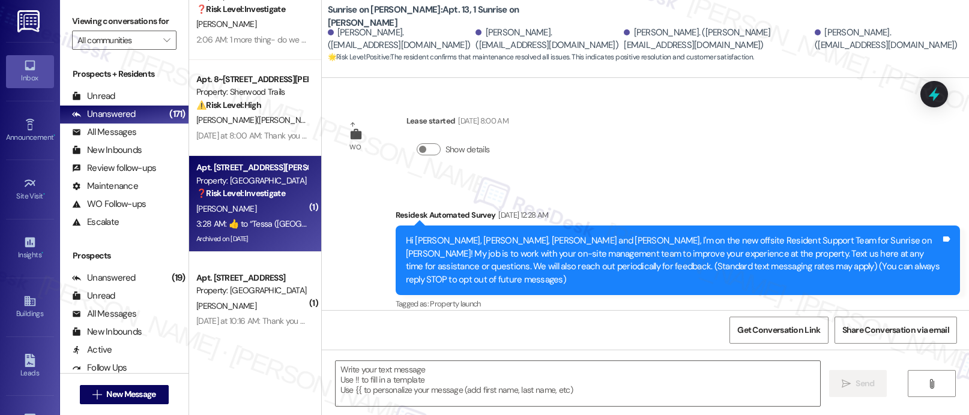
scroll to position [3311, 0]
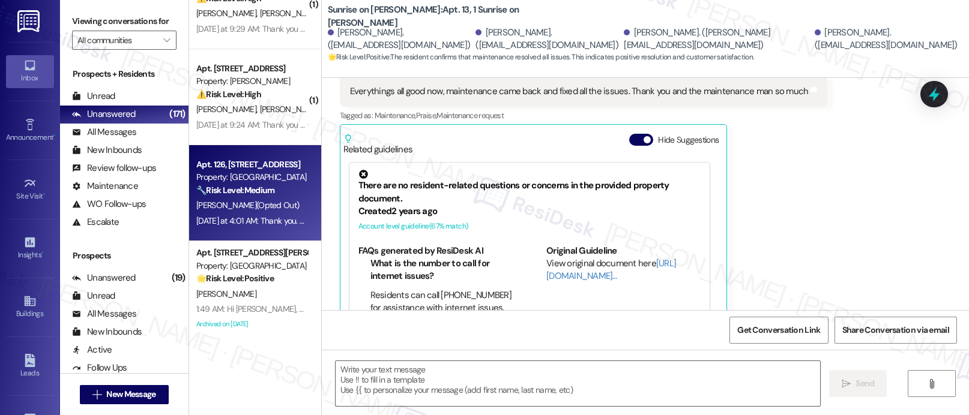
type textarea "Fetching suggested responses. Please feel free to read through the conversation…"
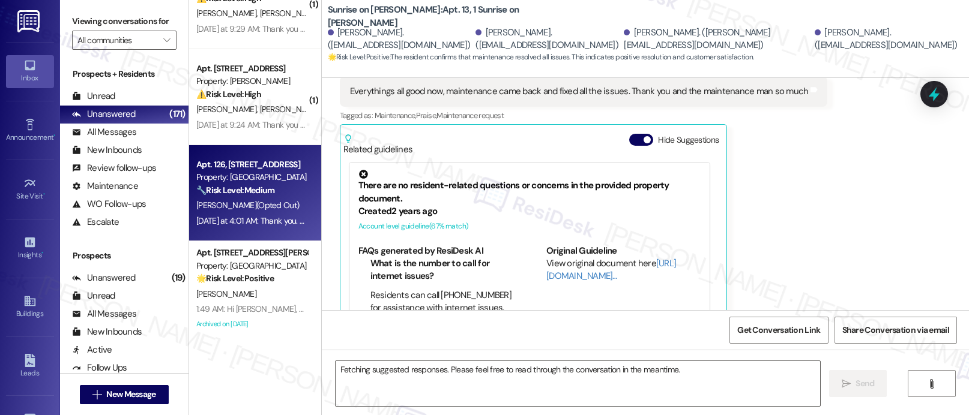
click at [267, 182] on div "Property: [GEOGRAPHIC_DATA]" at bounding box center [251, 177] width 111 height 13
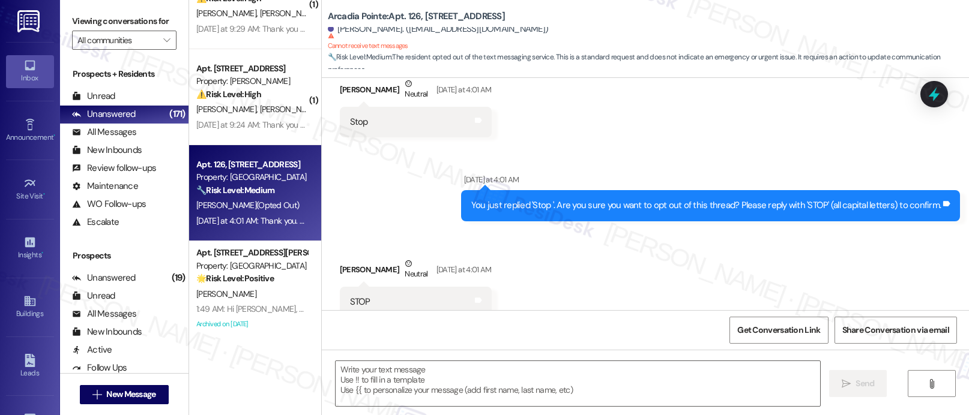
scroll to position [264, 0]
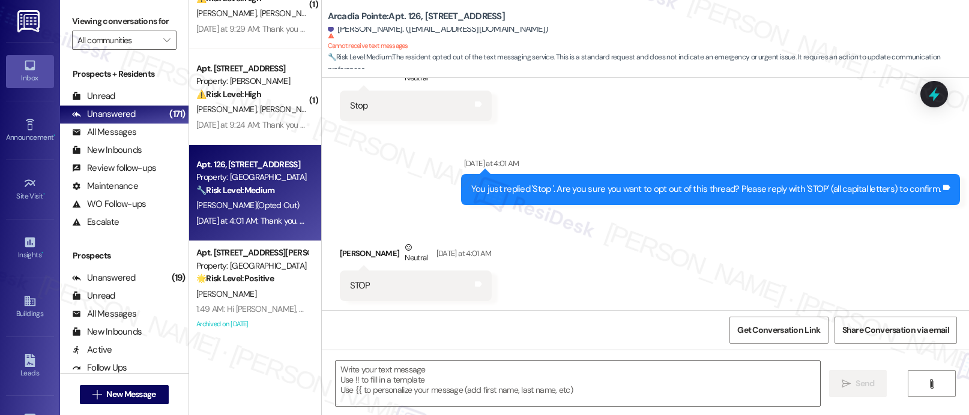
type textarea "Fetching suggested responses. Please feel free to read through the conversation…"
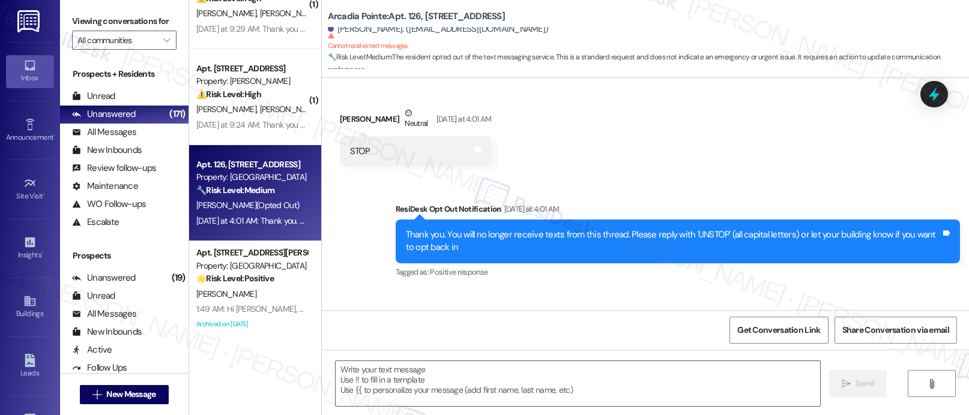
scroll to position [489, 0]
